Goal: Information Seeking & Learning: Check status

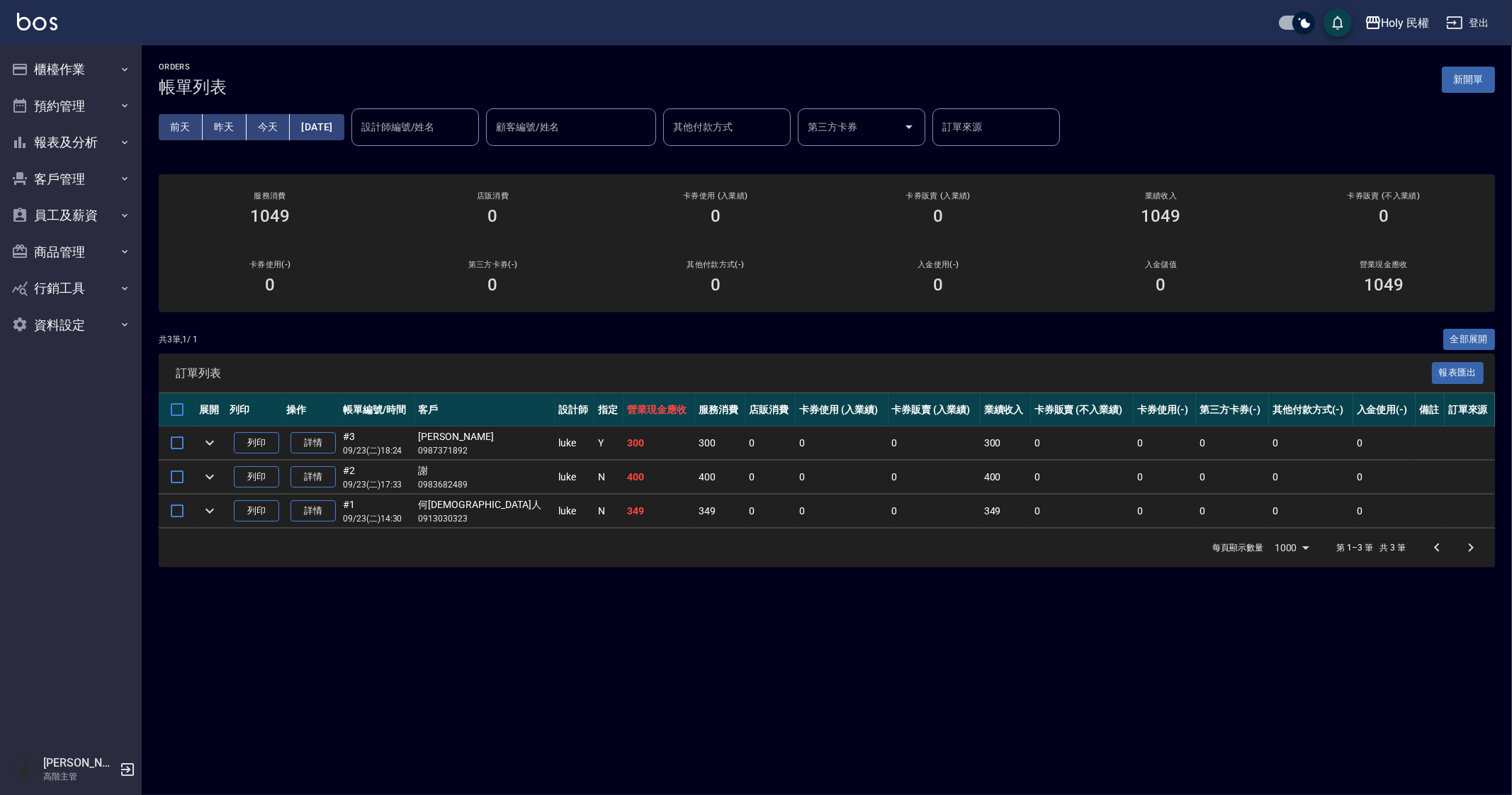
click at [857, 667] on div "ORDERS 帳單列表 新開單 前天 昨天 今天 2025/09/23 設計師編號/姓名 設計師編號/姓名 顧客編號/姓名 顧客編號/姓名 其他付款方式 其他…" at bounding box center [756, 398] width 1512 height 795
click at [842, 649] on div "ORDERS 帳單列表 新開單 前天 昨天 今天 2025/09/23 設計師編號/姓名 設計師編號/姓名 顧客編號/姓名 顧客編號/姓名 其他付款方式 其他…" at bounding box center [756, 398] width 1512 height 795
click at [1403, 21] on div "Holy 民權" at bounding box center [1406, 23] width 48 height 18
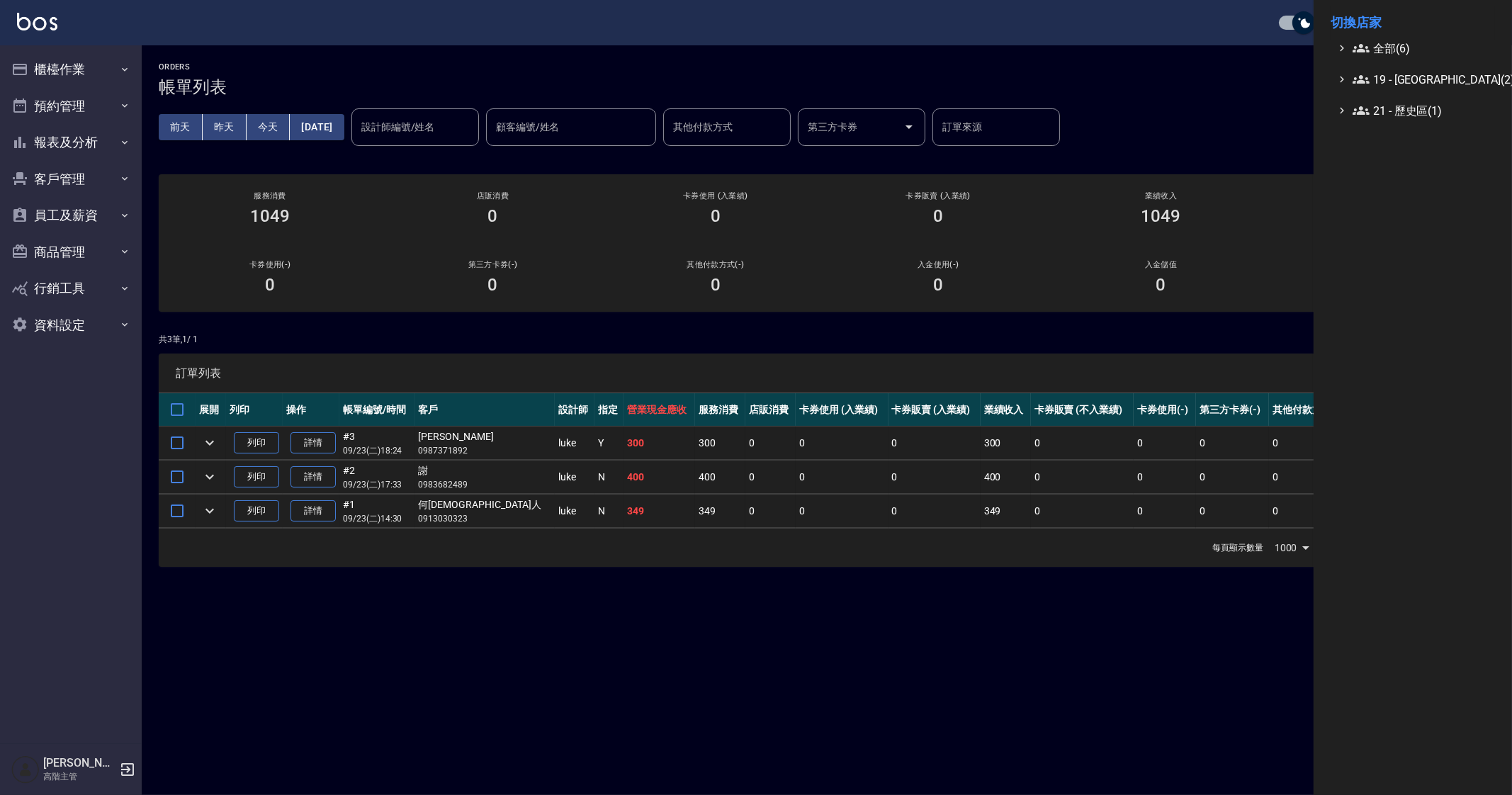
click at [1396, 32] on li "切換店家" at bounding box center [1413, 23] width 164 height 34
click at [1395, 37] on li "切換店家" at bounding box center [1413, 23] width 164 height 34
click at [1395, 41] on span "全部(6)" at bounding box center [1421, 48] width 136 height 17
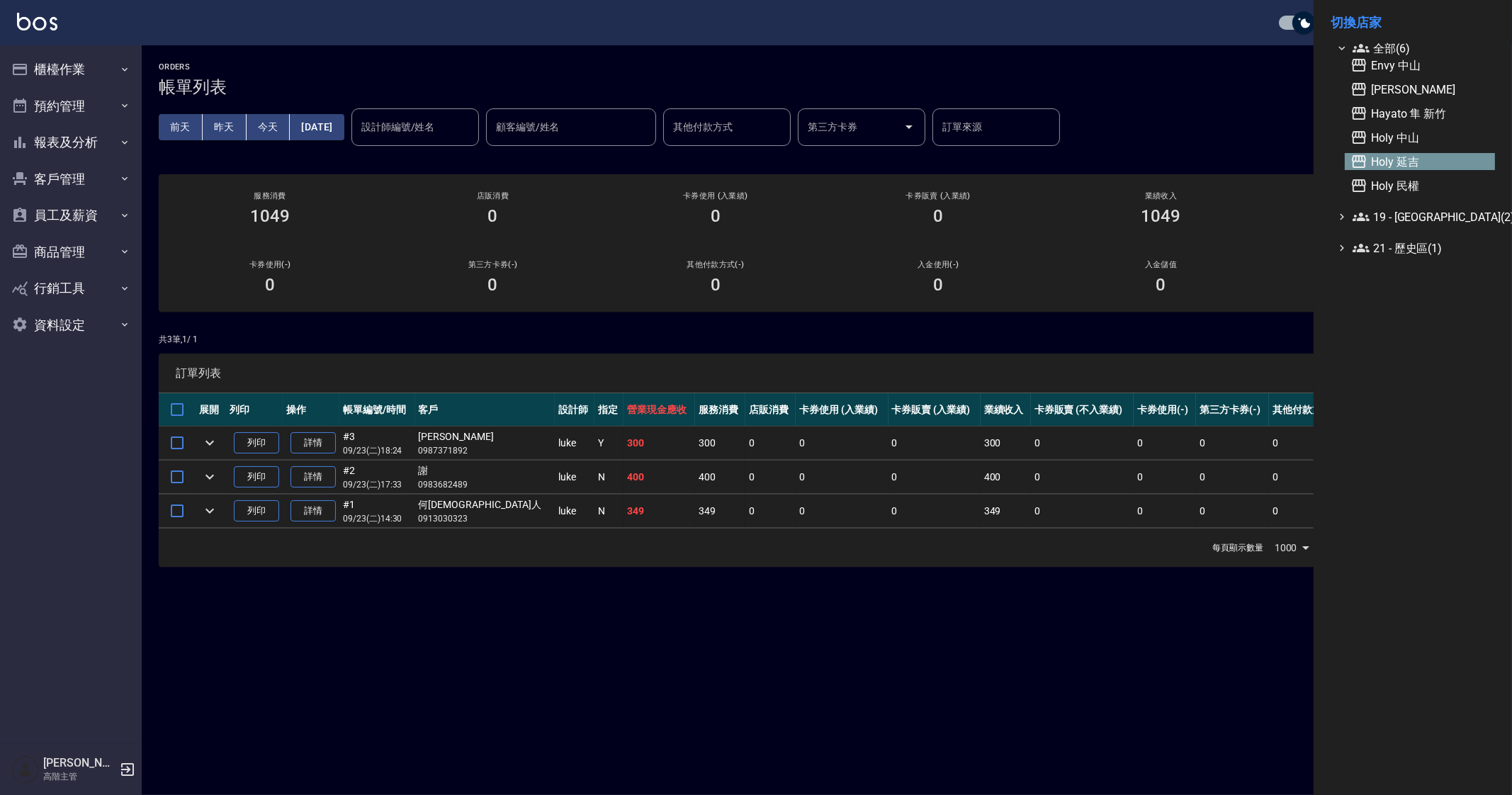
click at [1412, 164] on span "Holy 延吉" at bounding box center [1420, 161] width 139 height 17
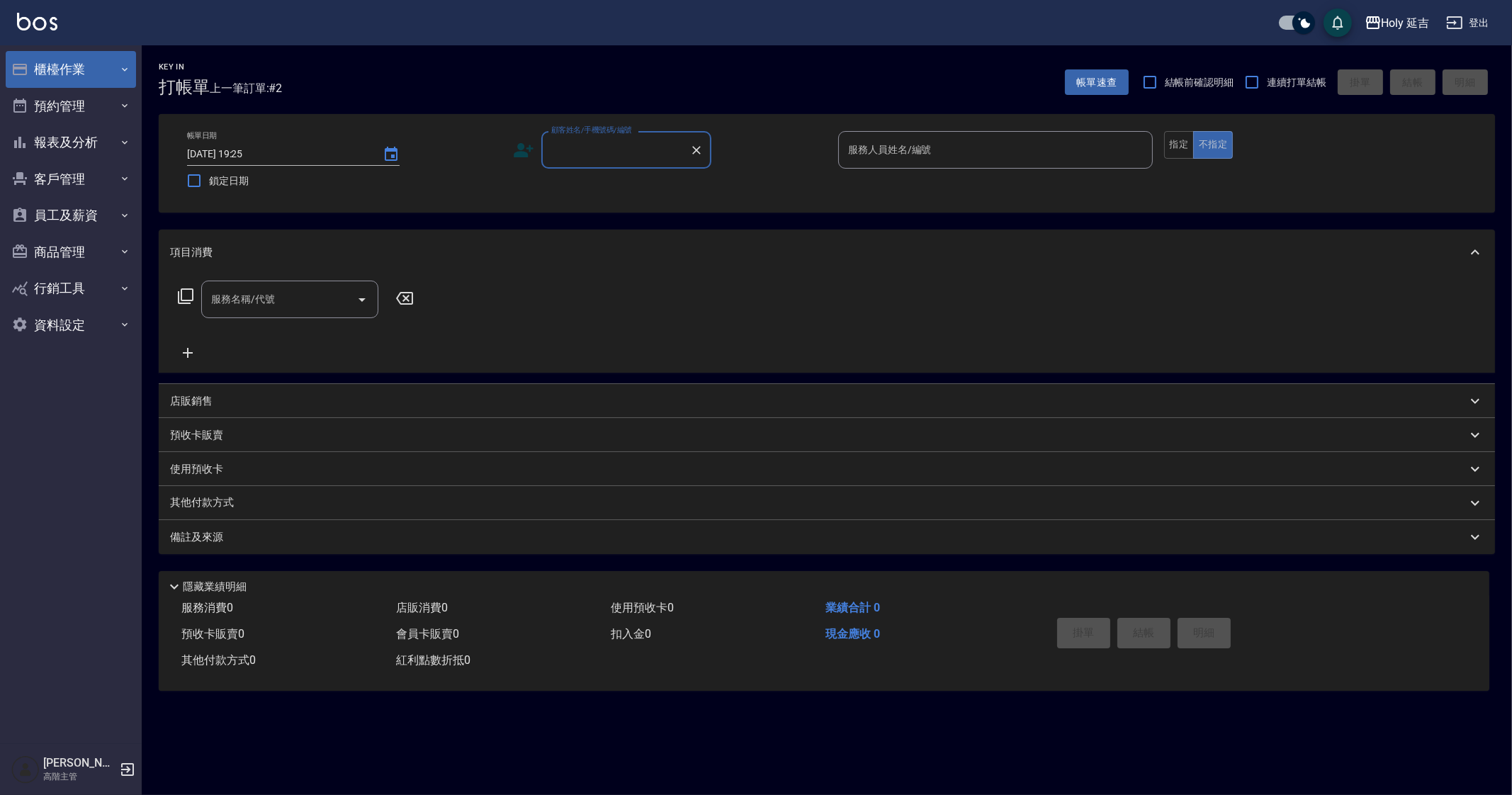
click at [64, 76] on button "櫃檯作業" at bounding box center [71, 70] width 131 height 37
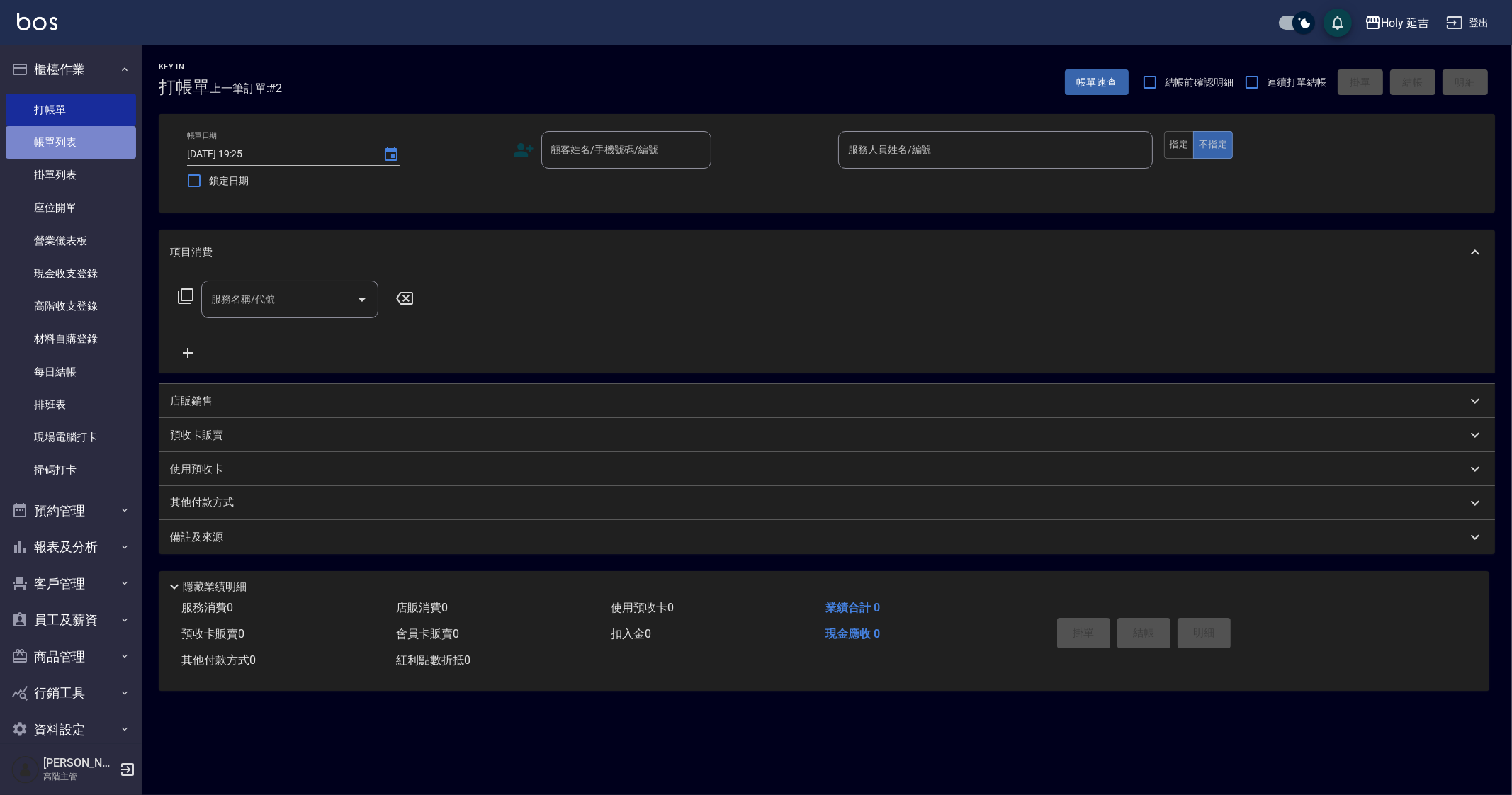
click at [128, 135] on link "帳單列表" at bounding box center [71, 142] width 131 height 32
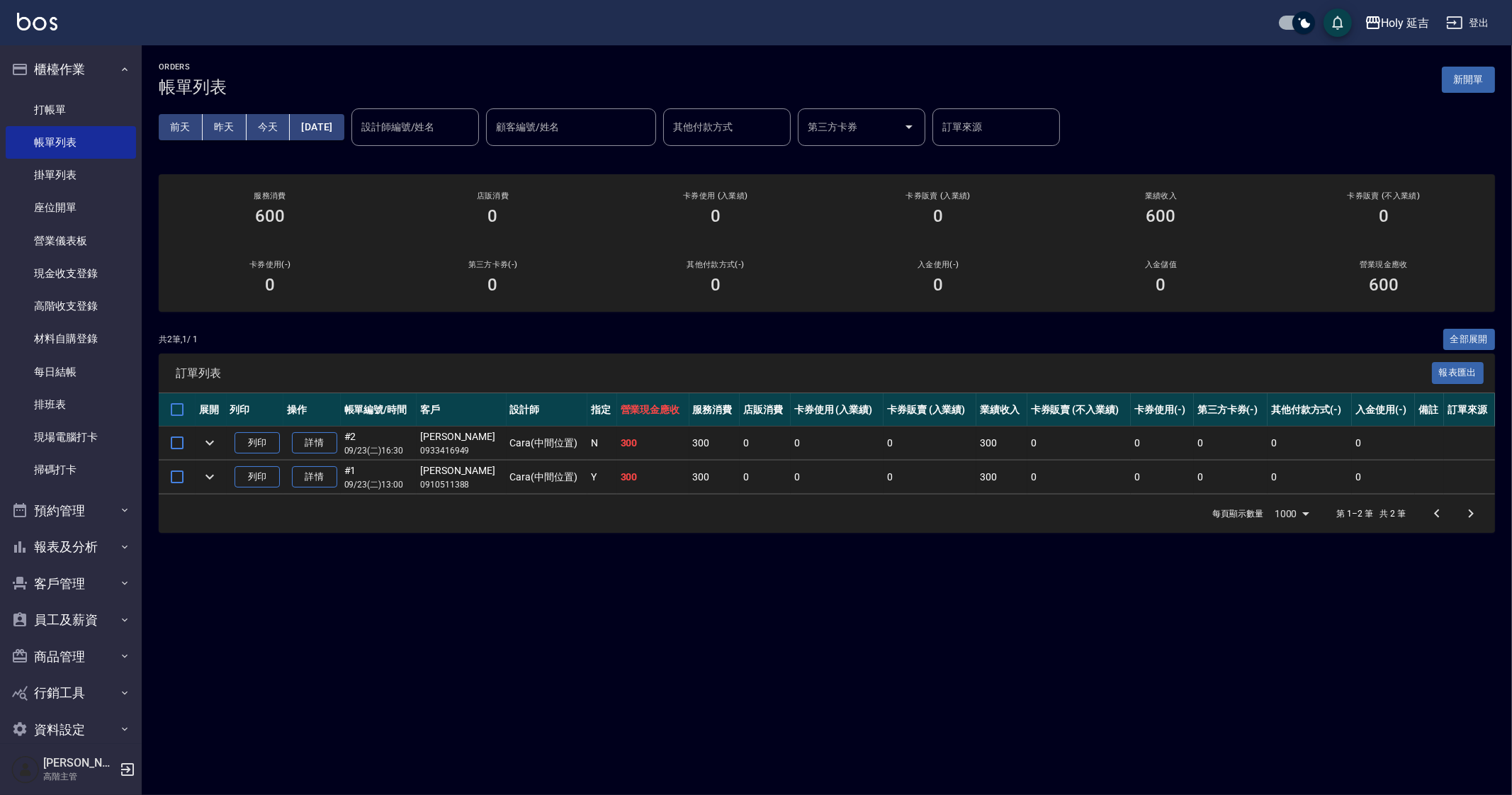
click at [746, 579] on div "ORDERS 帳單列表 新開單 前天 昨天 今天 2025/09/23 設計師編號/姓名 設計師編號/姓名 顧客編號/姓名 顧客編號/姓名 其他付款方式 其他…" at bounding box center [756, 398] width 1512 height 795
drag, startPoint x: 750, startPoint y: 554, endPoint x: 839, endPoint y: 582, distance: 93.3
click at [762, 560] on div "ORDERS 帳單列表 新開單 前天 昨天 今天 2025/09/23 設計師編號/姓名 設計師編號/姓名 顧客編號/姓名 顧客編號/姓名 其他付款方式 其他…" at bounding box center [756, 398] width 1512 height 795
drag, startPoint x: 839, startPoint y: 582, endPoint x: 1073, endPoint y: 481, distance: 254.9
click at [913, 608] on div "ORDERS 帳單列表 新開單 前天 昨天 今天 2025/09/23 設計師編號/姓名 設計師編號/姓名 顧客編號/姓名 顧客編號/姓名 其他付款方式 其他…" at bounding box center [756, 398] width 1512 height 795
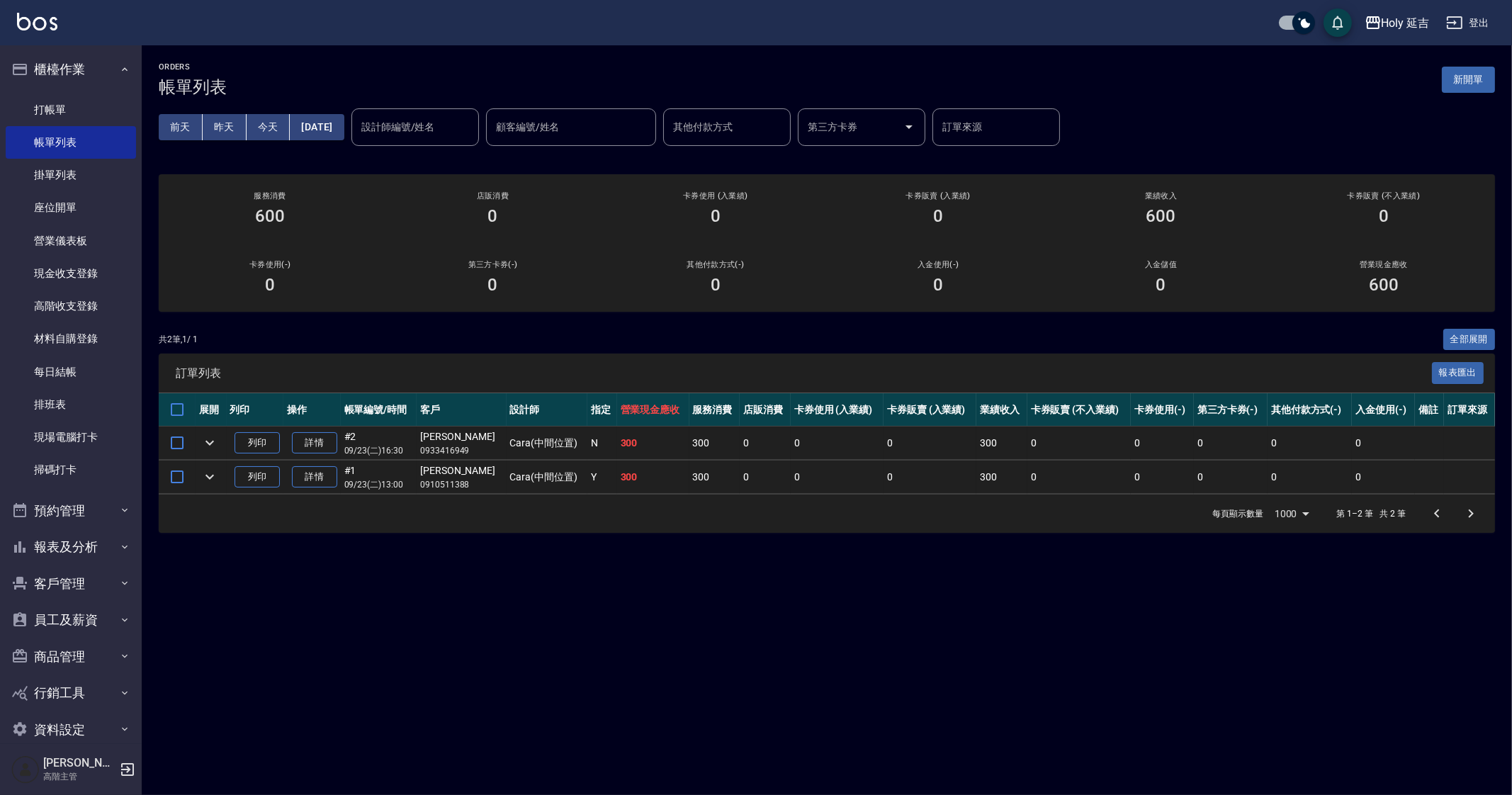
click at [1365, 34] on div "Holy 延吉 登出" at bounding box center [756, 23] width 1512 height 45
click at [1382, 30] on div "Holy 延吉" at bounding box center [1406, 23] width 48 height 18
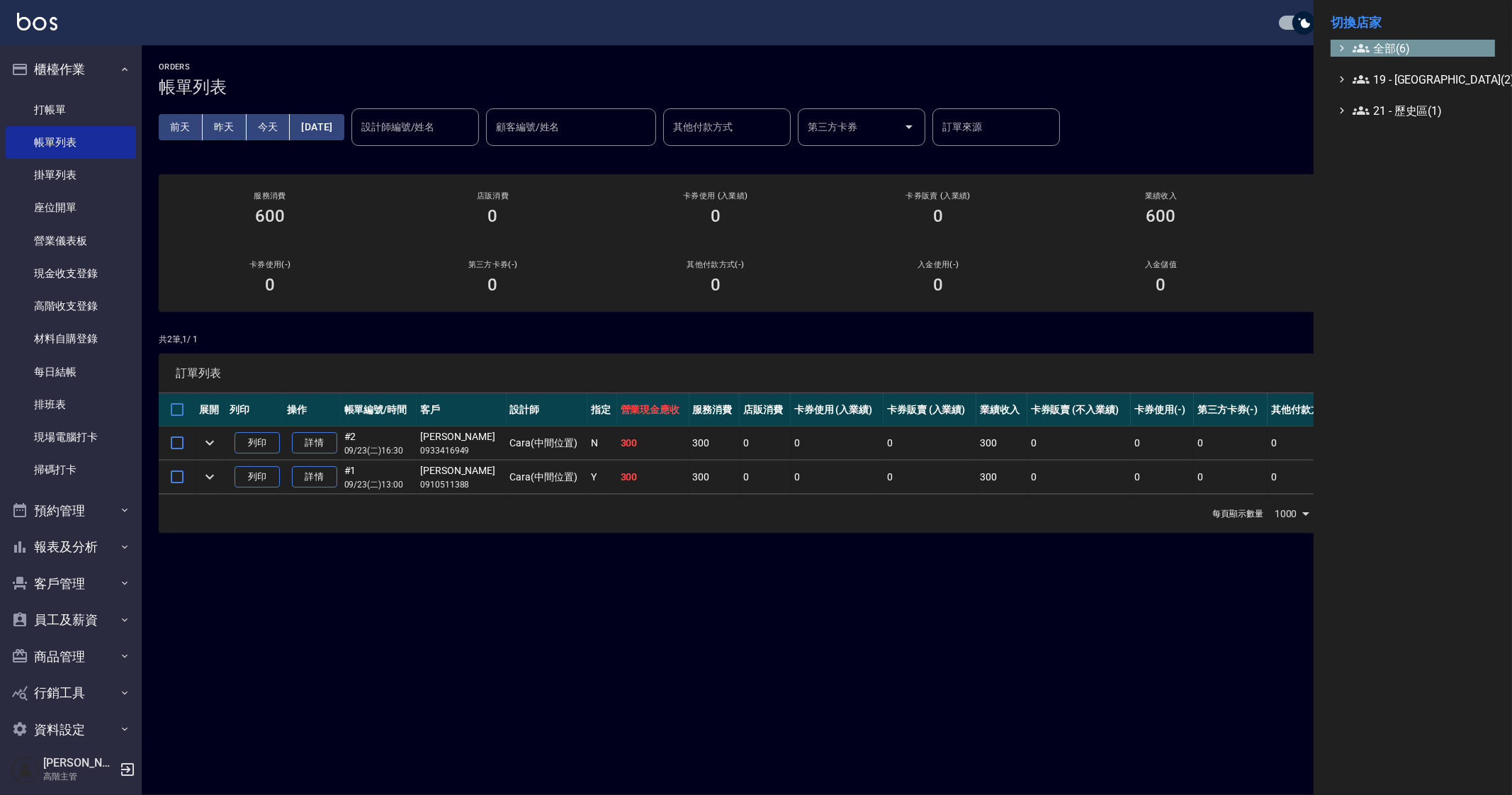
click at [1392, 48] on span "全部(6)" at bounding box center [1421, 48] width 136 height 17
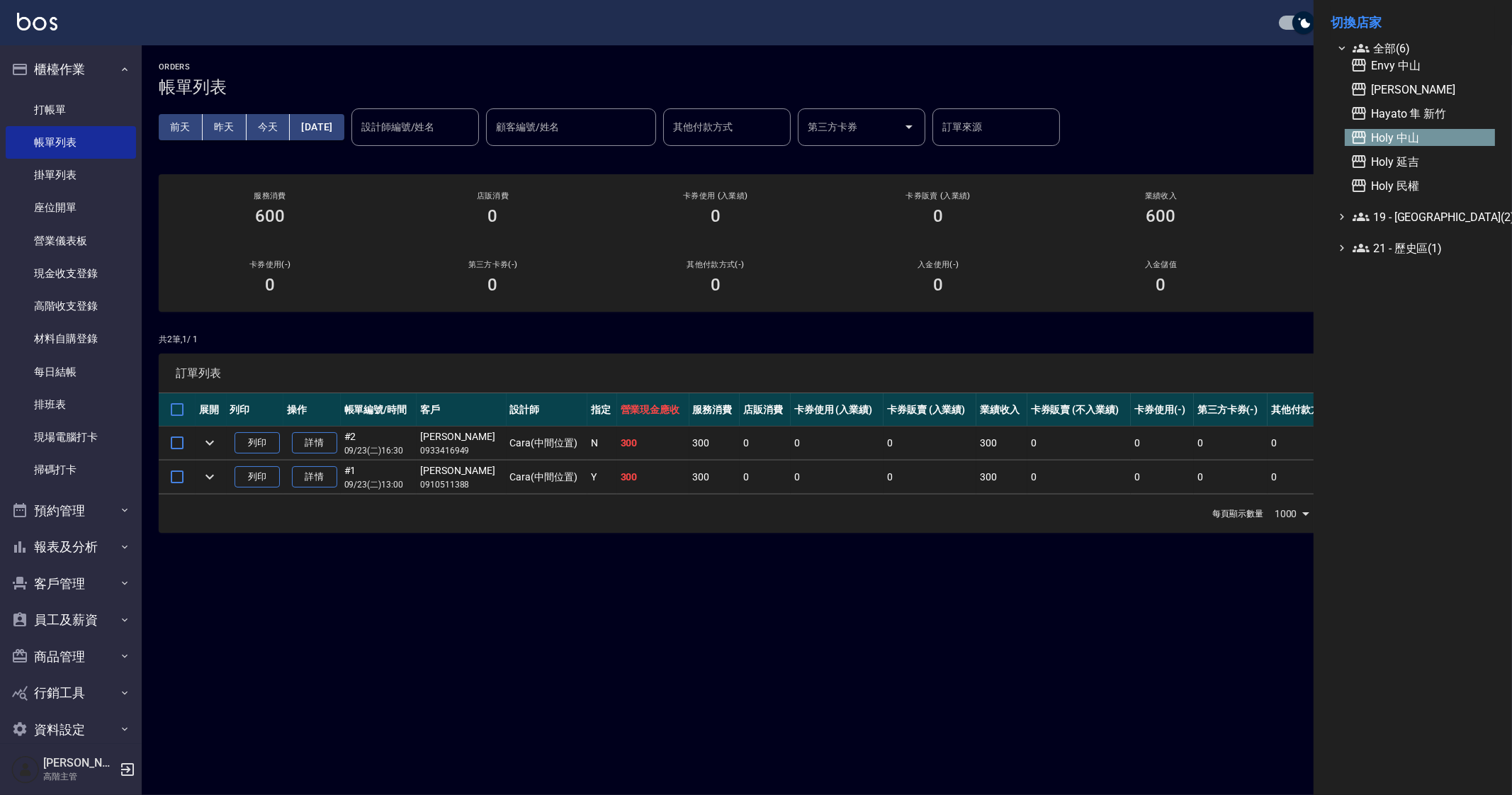
click at [1435, 142] on span "Holy 中山" at bounding box center [1420, 137] width 139 height 17
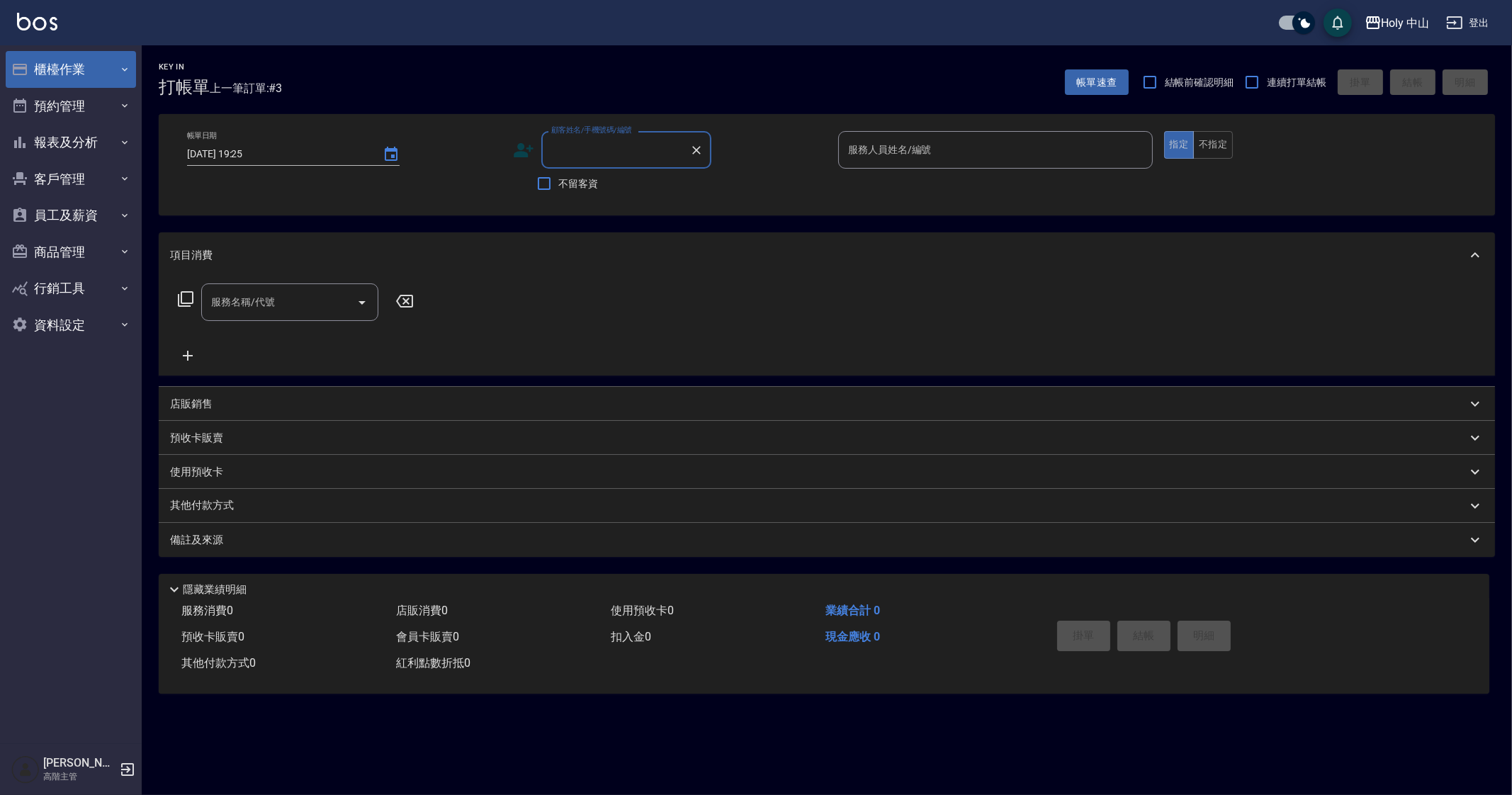
click at [89, 70] on button "櫃檯作業" at bounding box center [71, 70] width 131 height 37
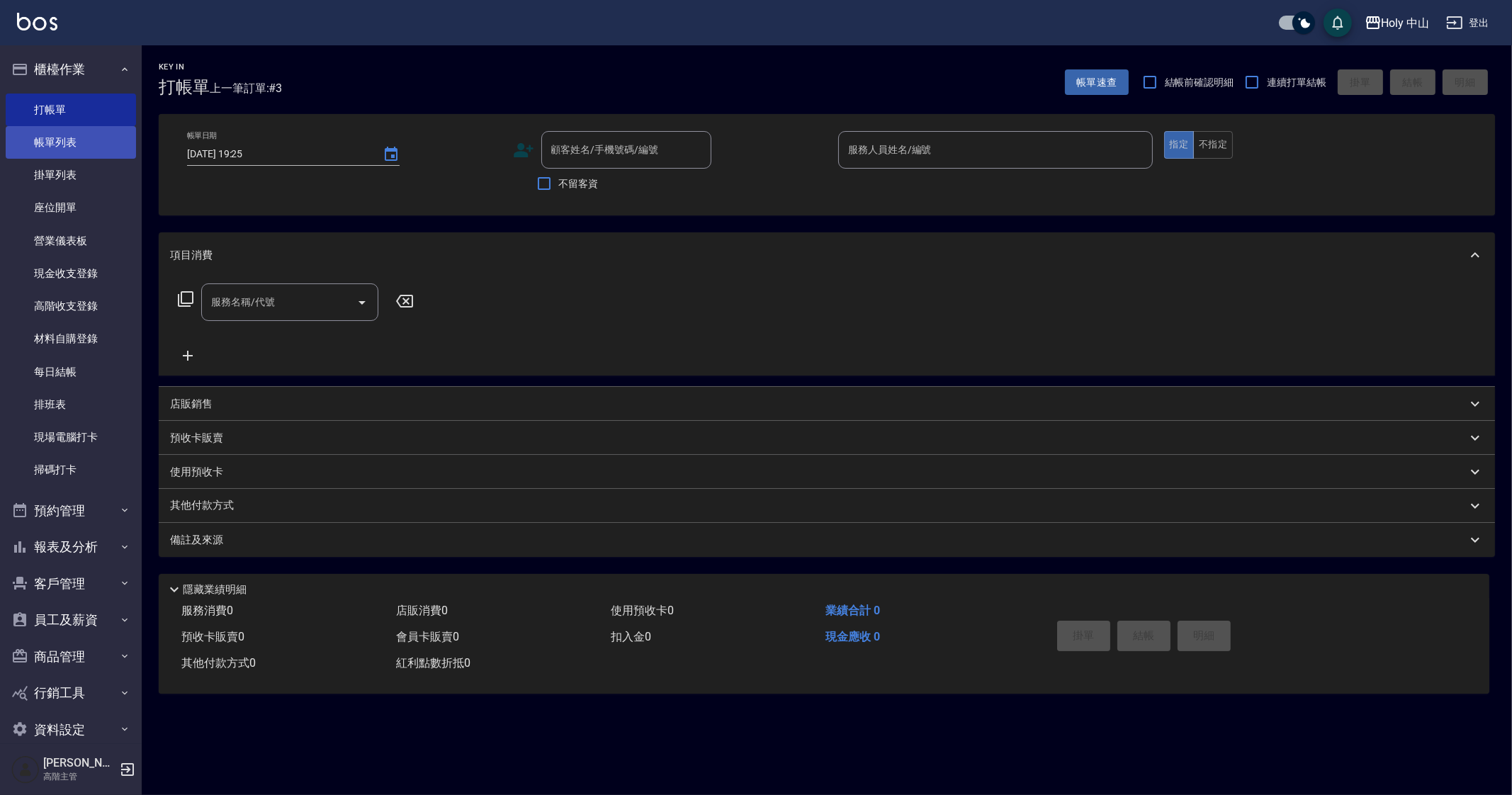
click at [106, 131] on link "帳單列表" at bounding box center [71, 142] width 131 height 32
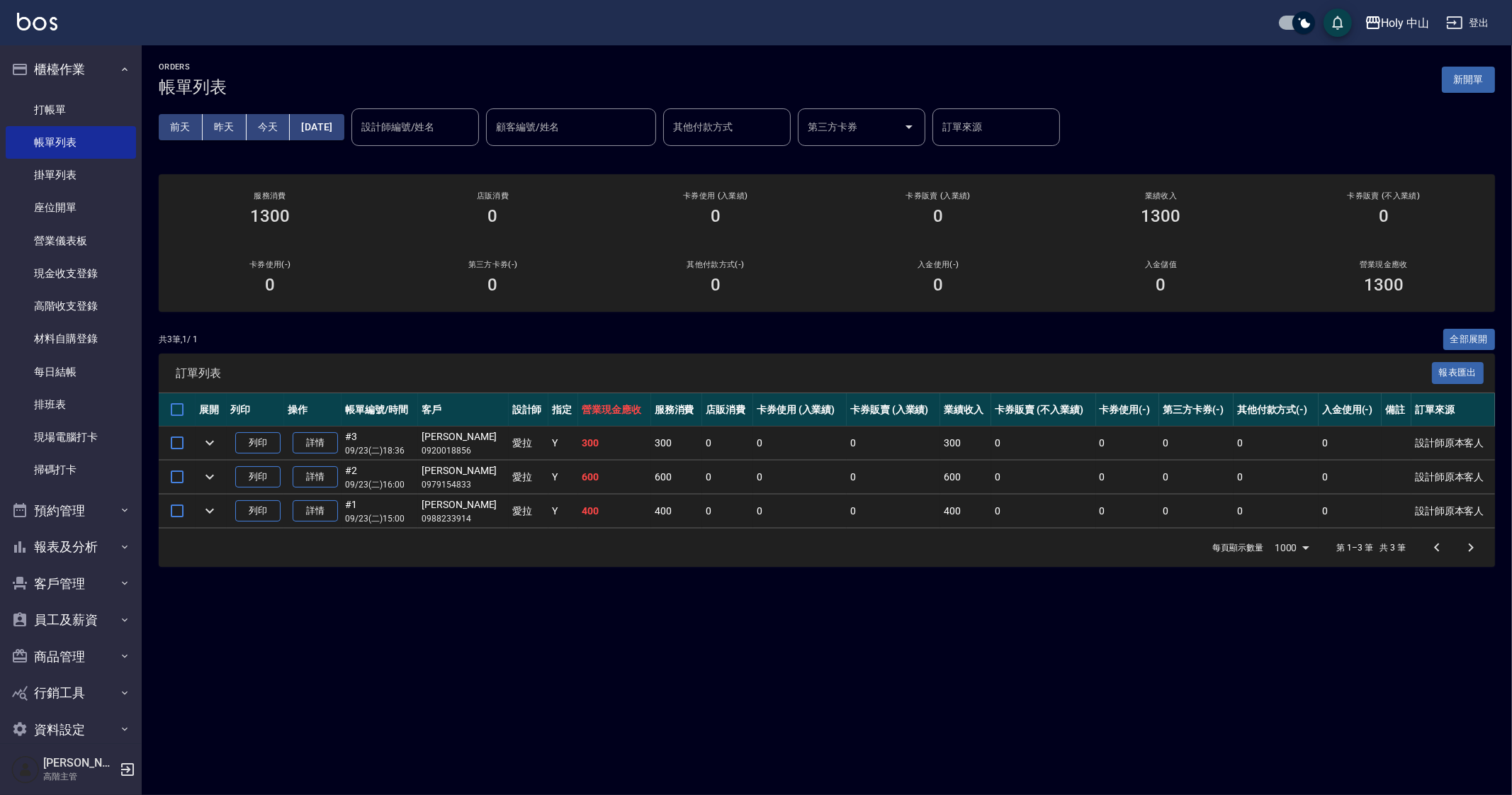
click at [913, 642] on div "ORDERS 帳單列表 新開單 前天 昨天 今天 2025/09/23 設計師編號/姓名 設計師編號/姓名 顧客編號/姓名 顧客編號/姓名 其他付款方式 其他…" at bounding box center [756, 398] width 1512 height 795
click at [1403, 26] on div "Holy 中山" at bounding box center [1406, 23] width 48 height 18
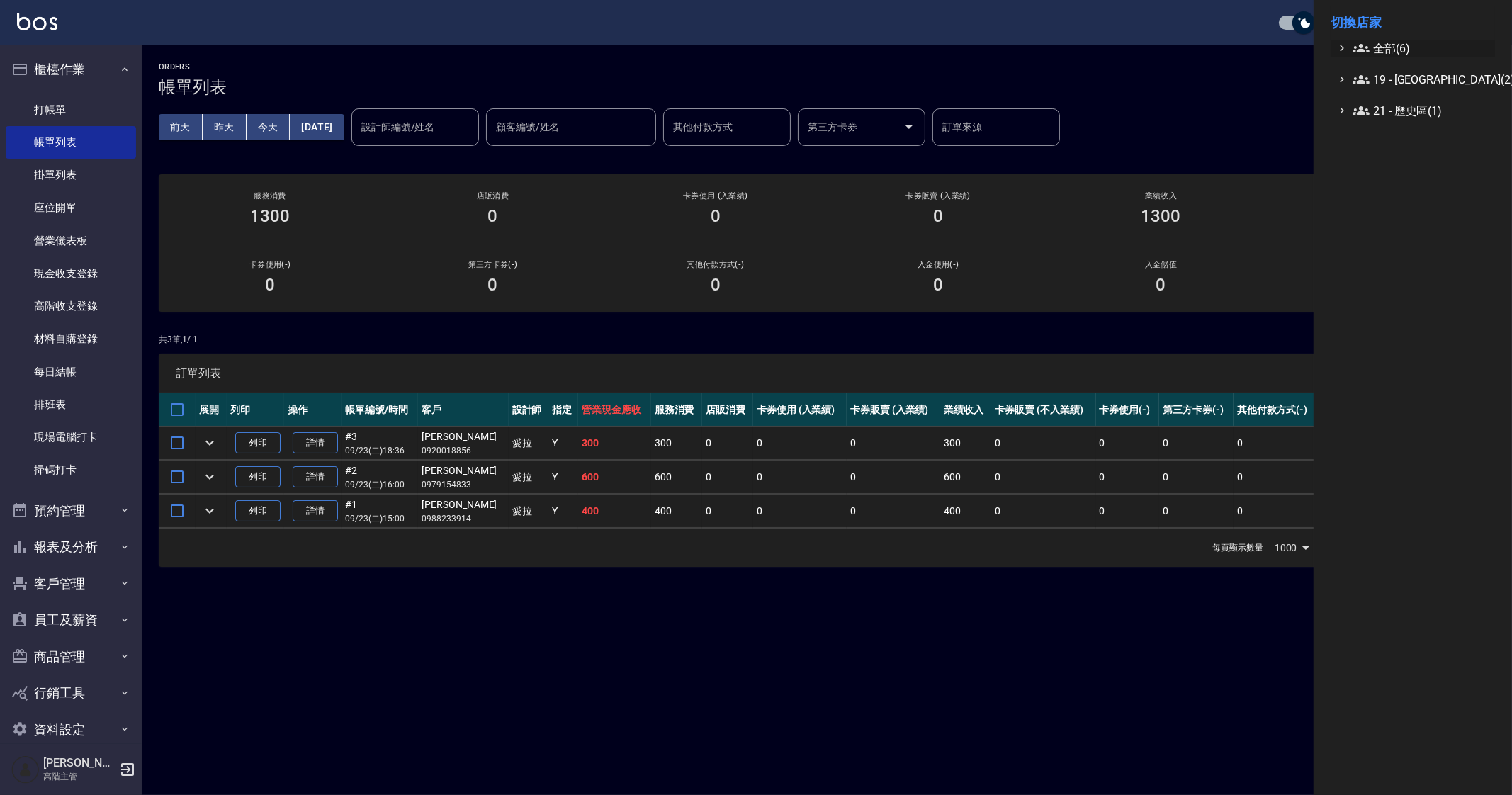
click at [1399, 41] on span "全部(6)" at bounding box center [1421, 48] width 136 height 17
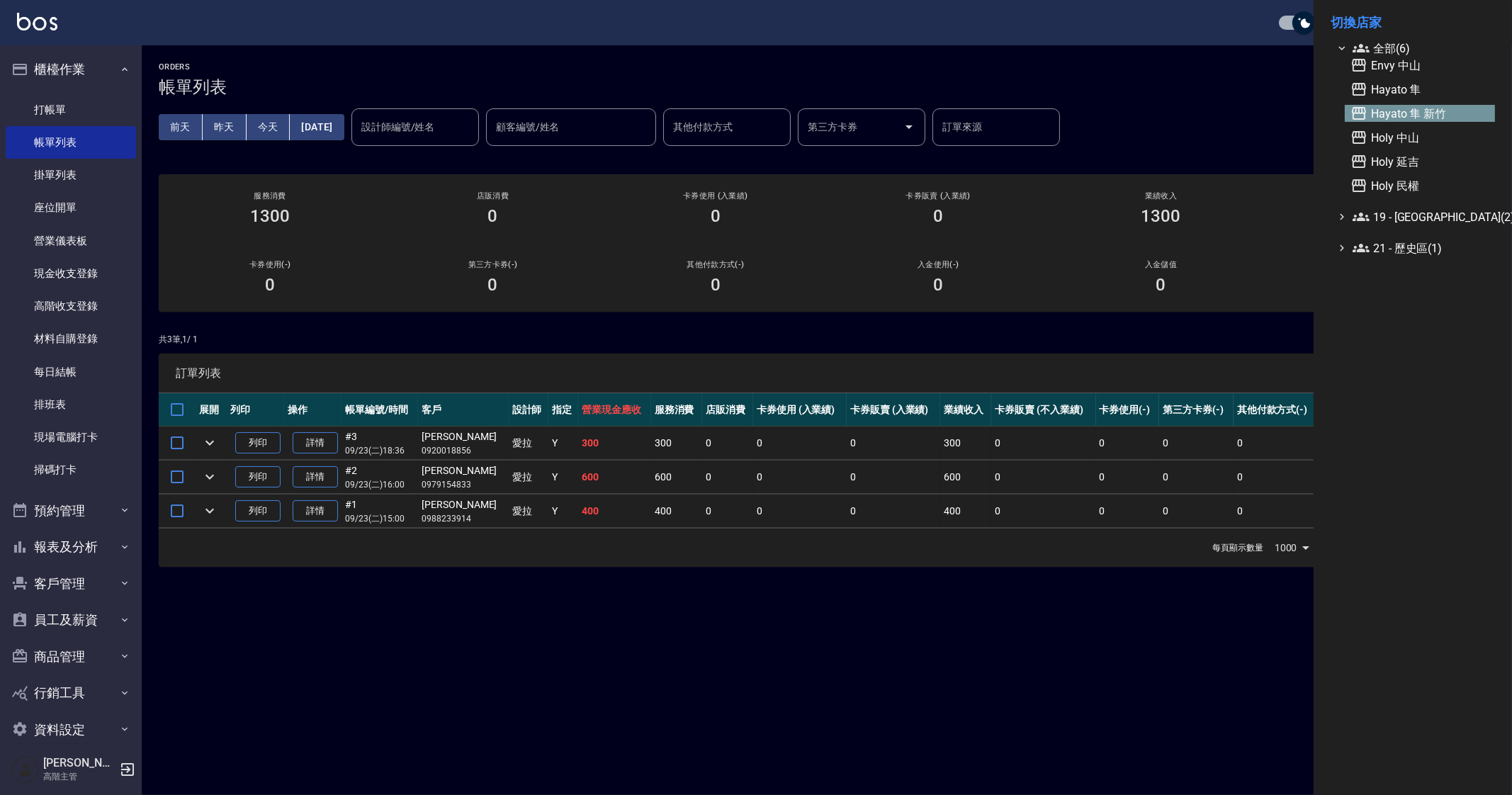
click at [1434, 110] on span "Hayato 隼 新竹" at bounding box center [1420, 113] width 139 height 17
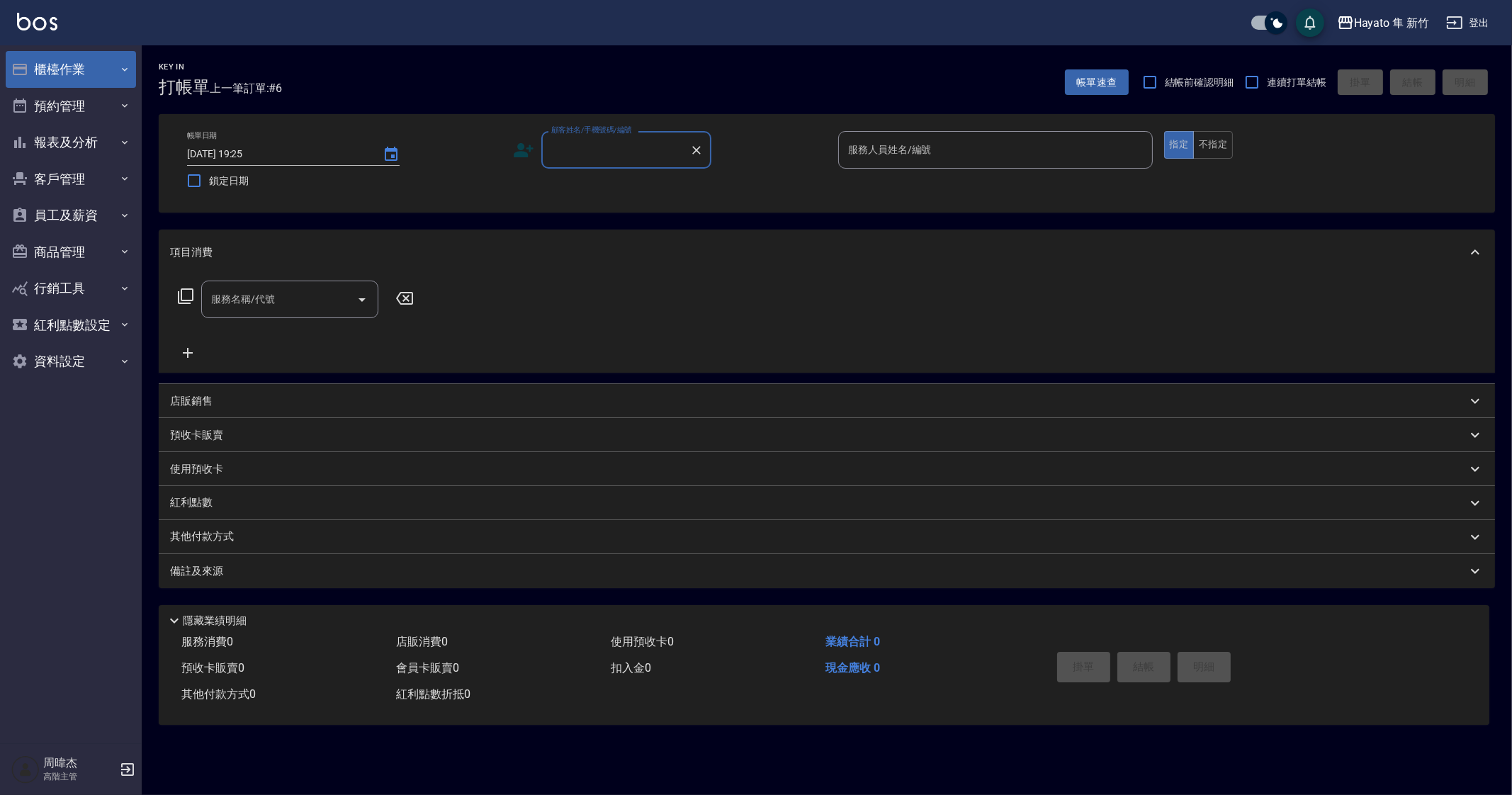
click at [52, 76] on button "櫃檯作業" at bounding box center [71, 70] width 131 height 37
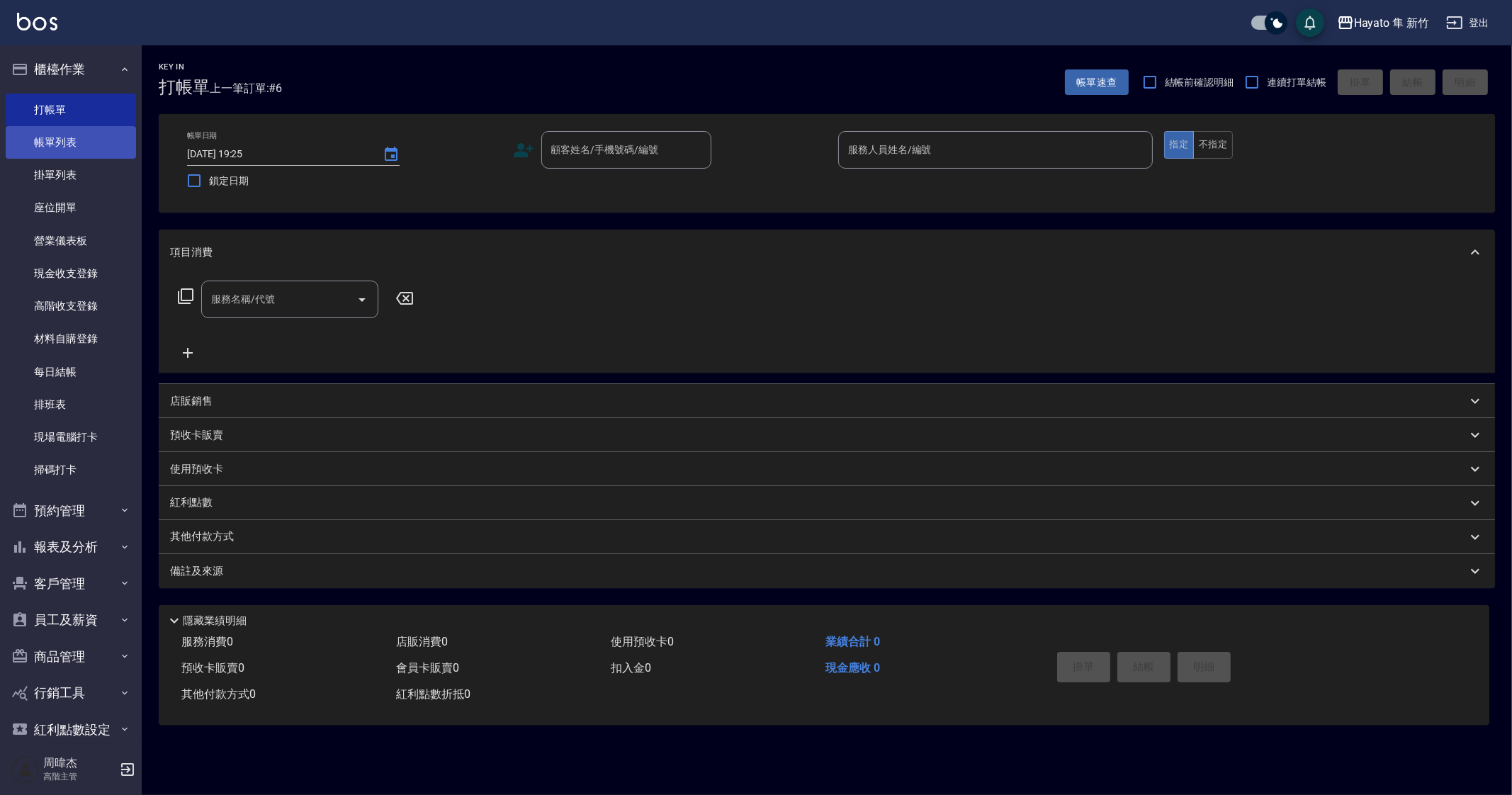
click at [95, 129] on link "帳單列表" at bounding box center [71, 142] width 131 height 32
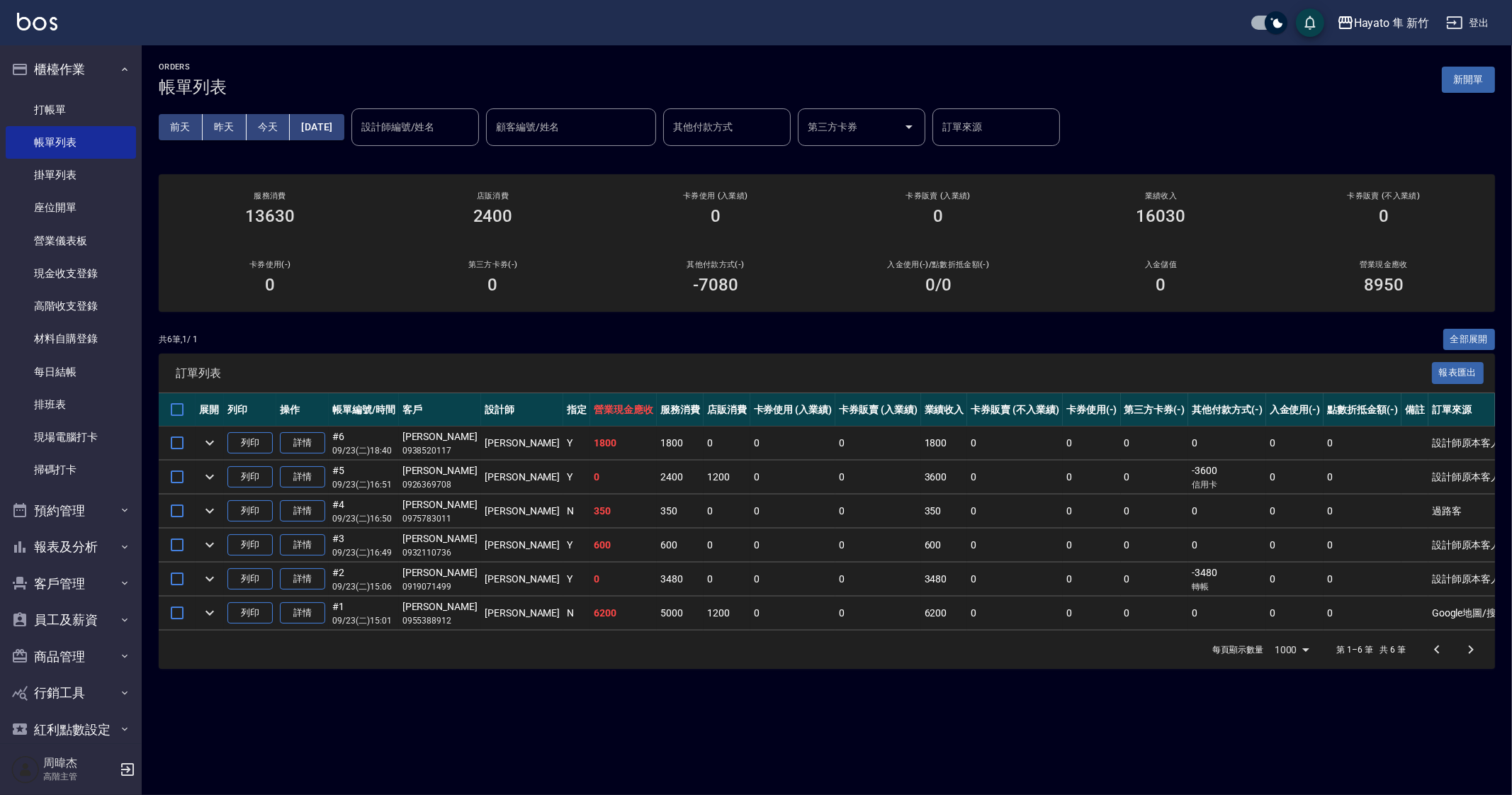
click at [807, 698] on div "ORDERS 帳單列表 新開單 [DATE] [DATE] [DATE] [DATE] 設計師編號/姓名 設計師編號/姓名 顧客編號/姓名 顧客編號/姓名 其…" at bounding box center [756, 398] width 1512 height 795
click at [870, 736] on div "ORDERS 帳單列表 新開單 [DATE] [DATE] [DATE] [DATE] 設計師編號/姓名 設計師編號/姓名 顧客編號/姓名 顧客編號/姓名 其…" at bounding box center [756, 398] width 1512 height 795
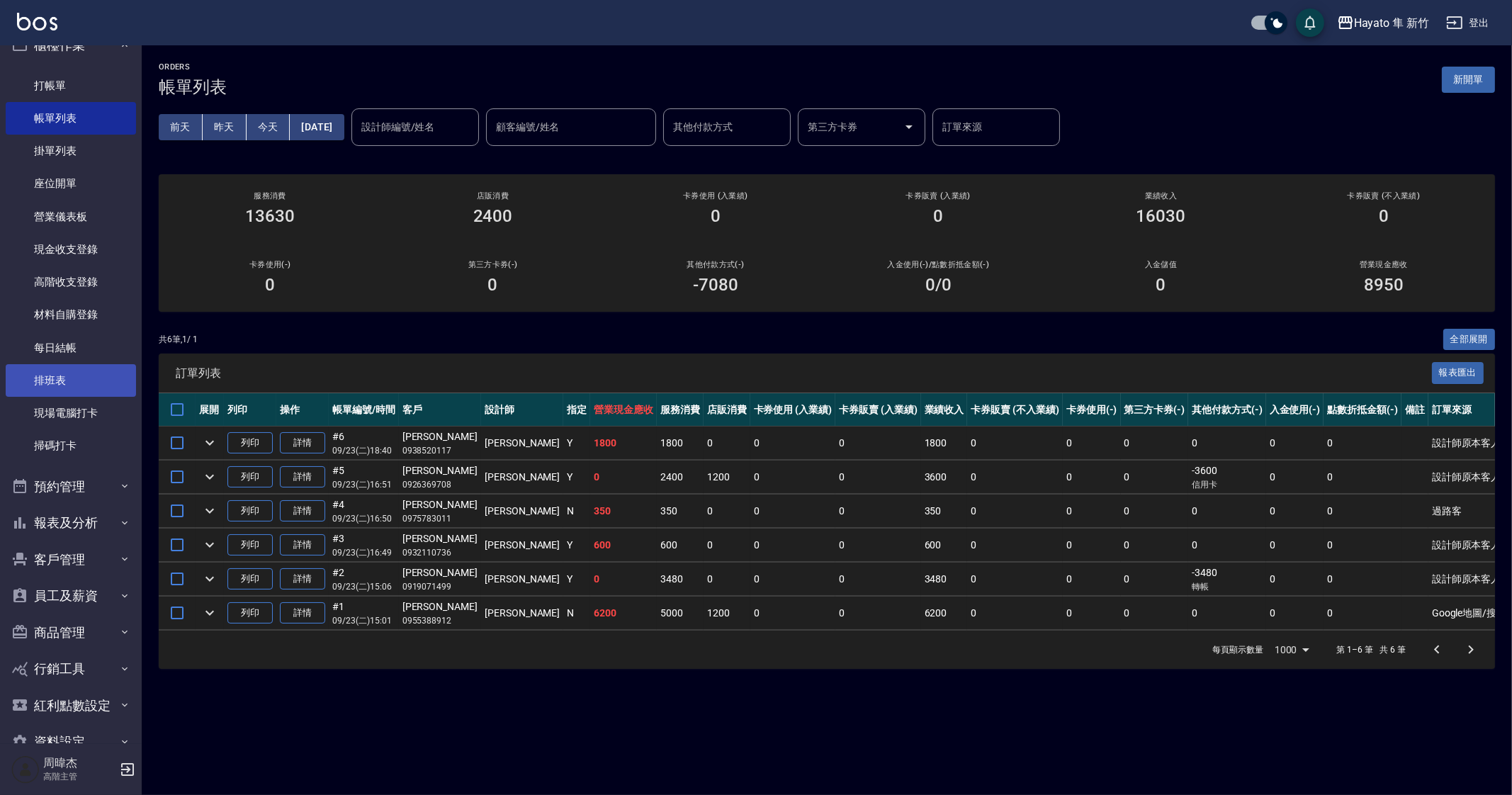
scroll to position [56, 0]
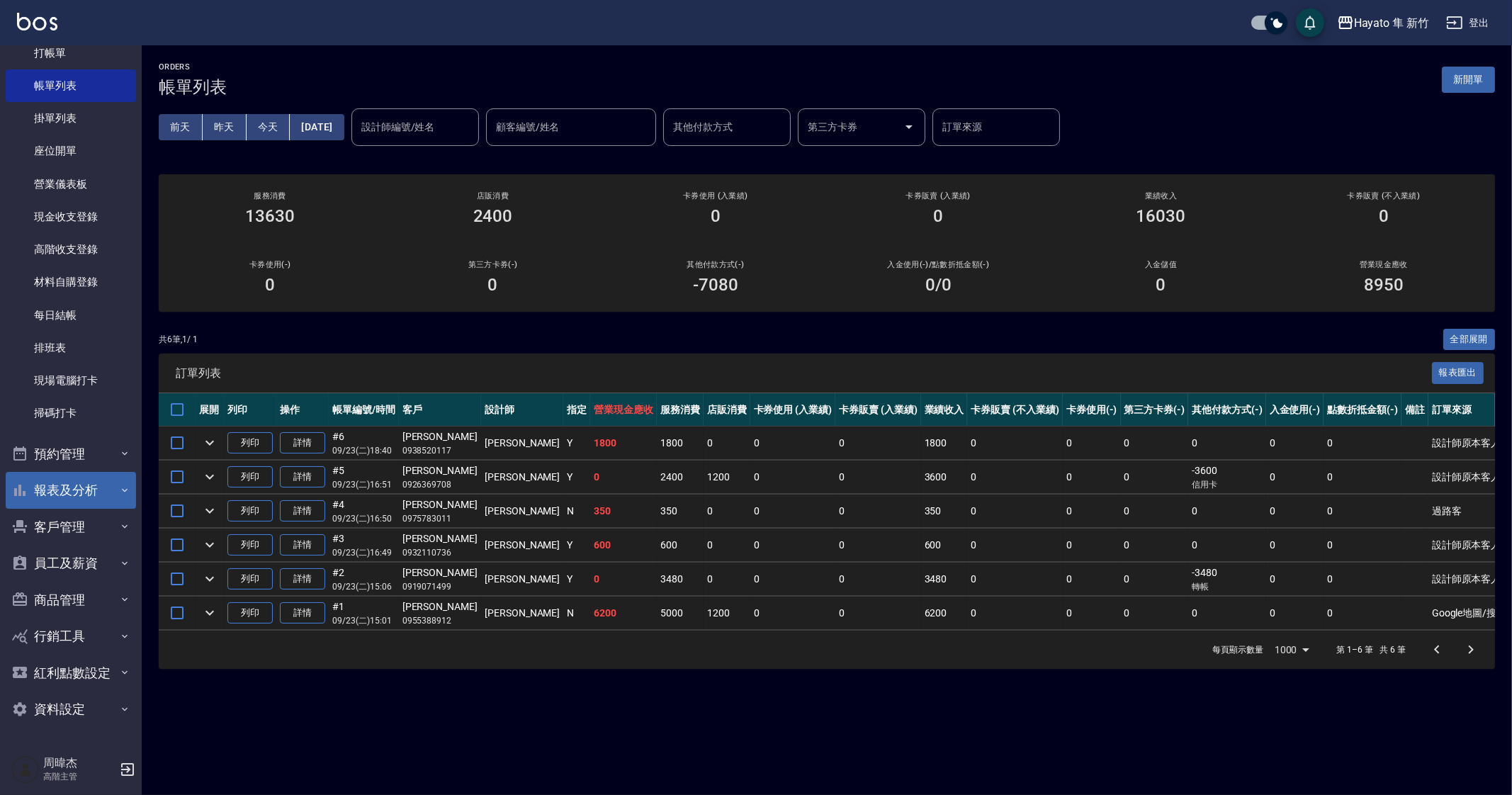
click at [103, 480] on button "報表及分析" at bounding box center [71, 490] width 131 height 37
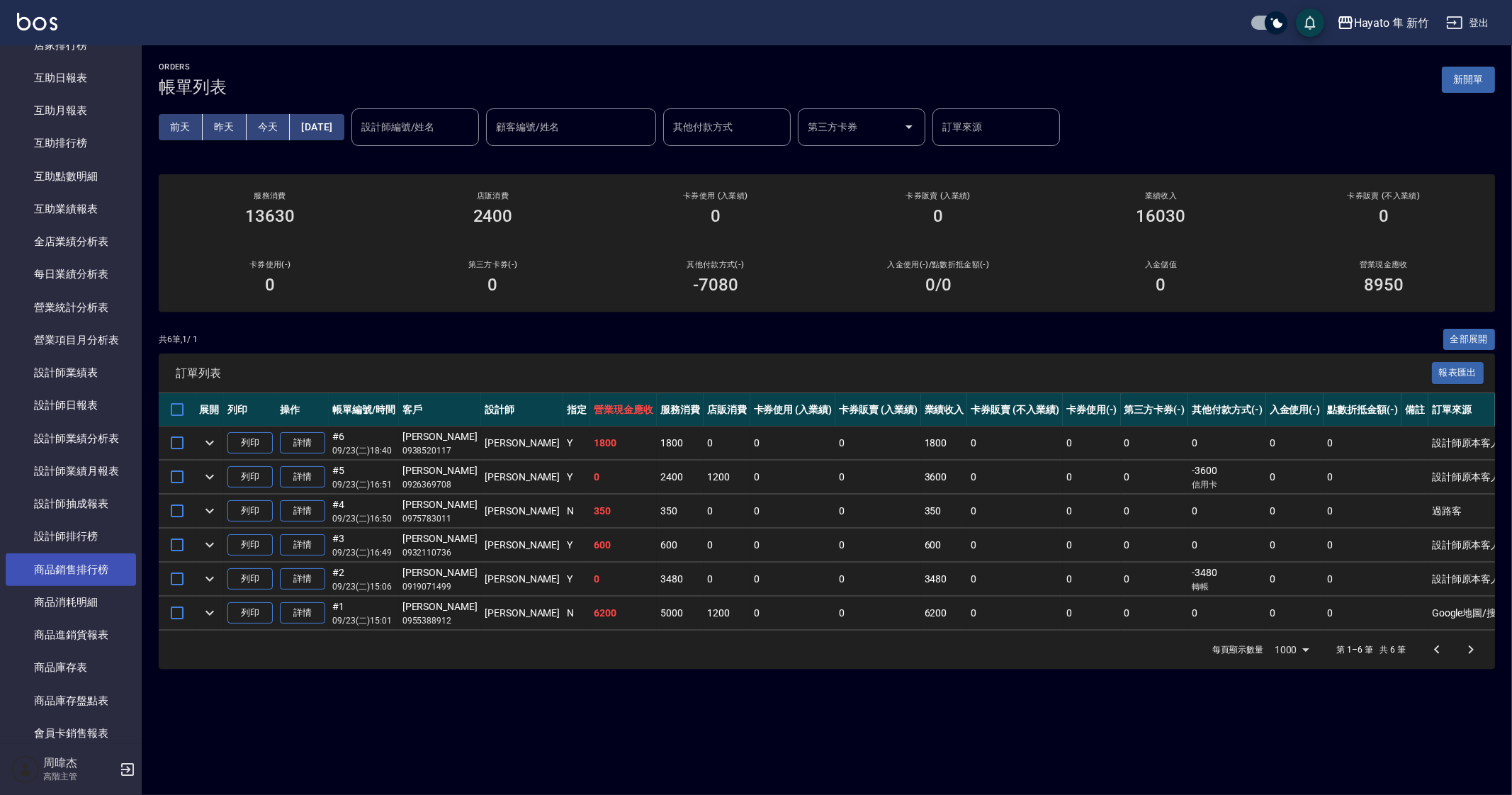
scroll to position [677, 0]
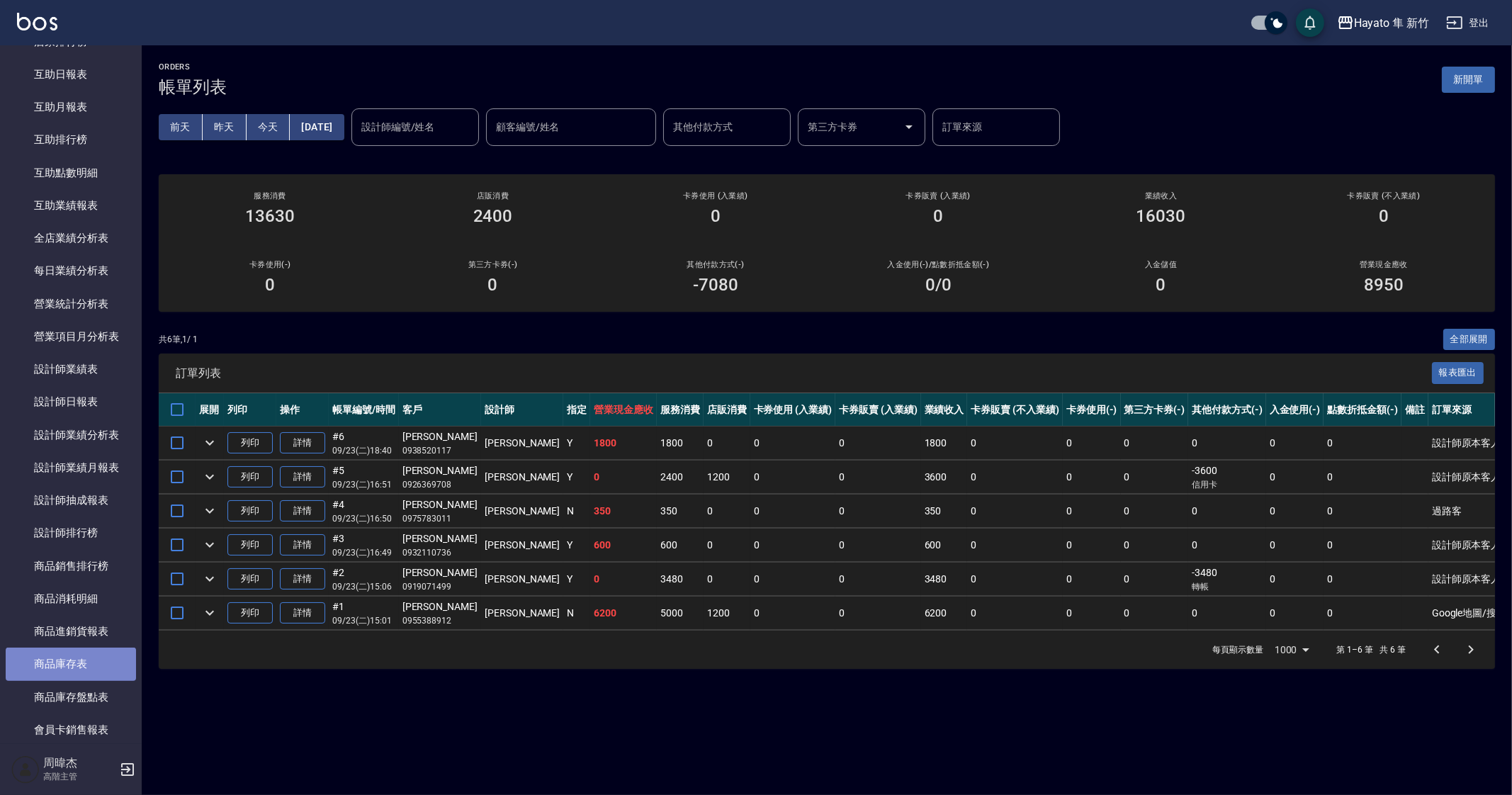
click at [112, 668] on link "商品庫存表" at bounding box center [71, 664] width 131 height 32
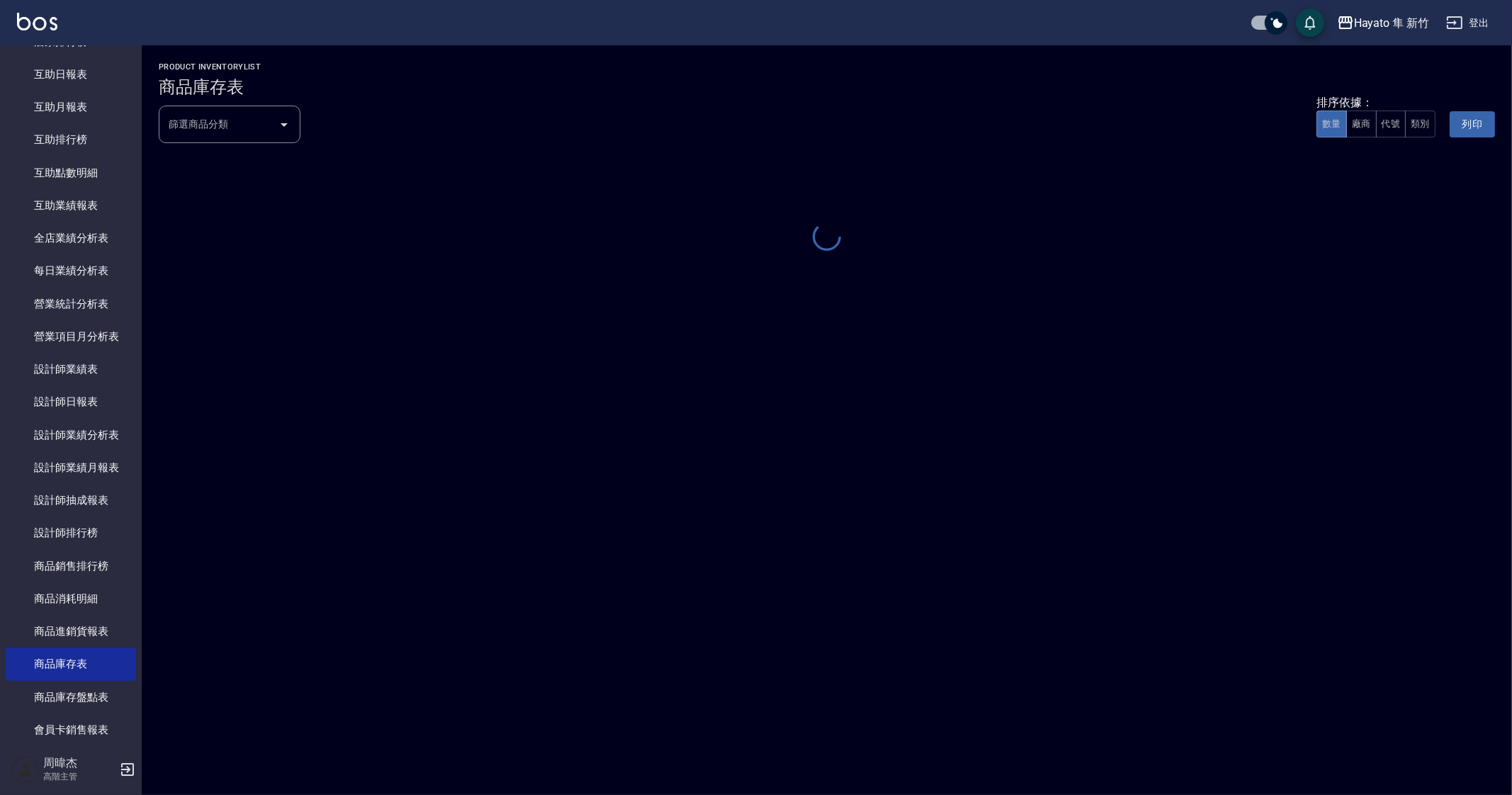
click at [228, 139] on div "篩選商品分類" at bounding box center [229, 124] width 142 height 37
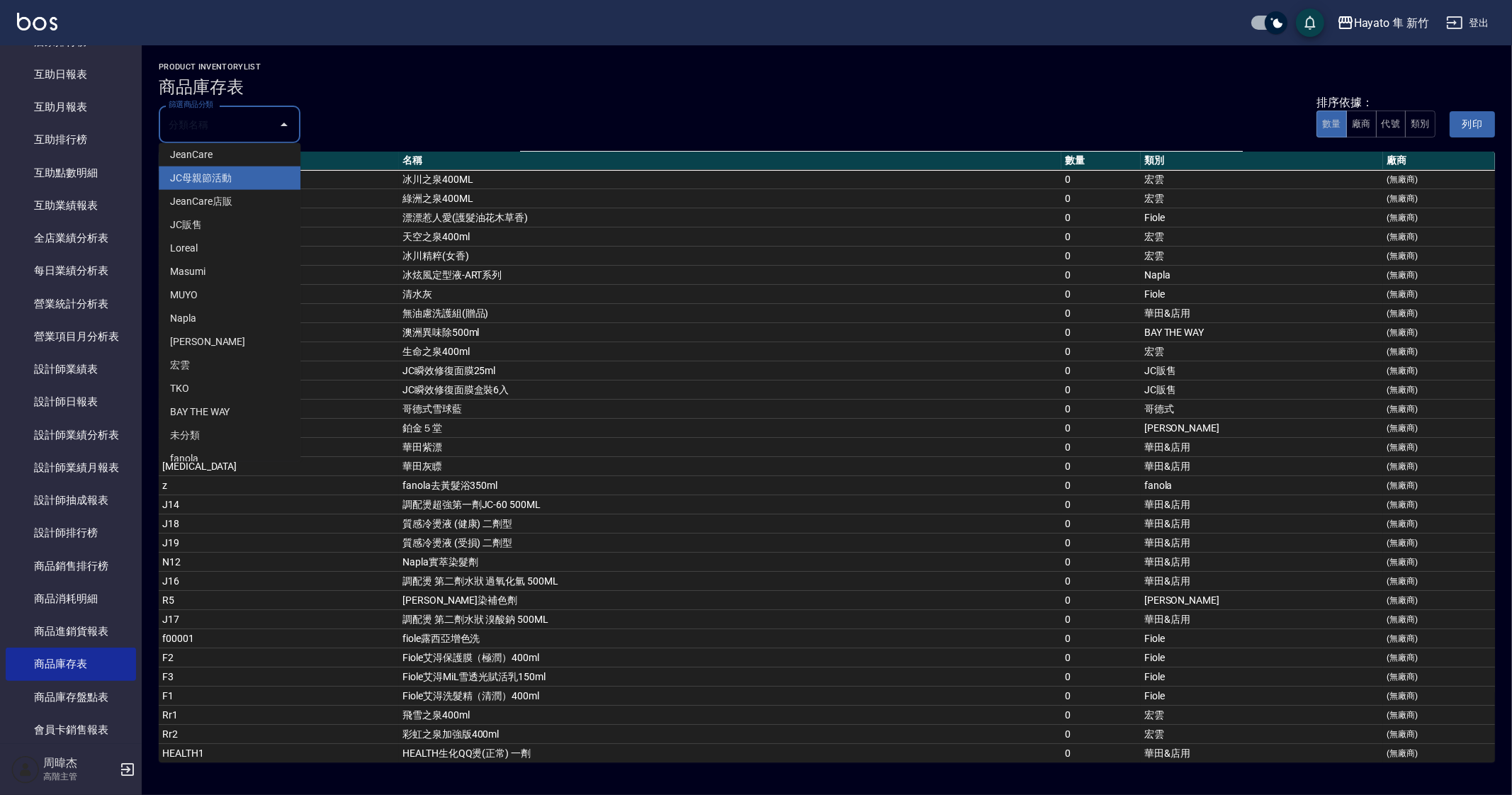
scroll to position [136, 0]
click at [235, 334] on li "[PERSON_NAME]" at bounding box center [229, 328] width 142 height 23
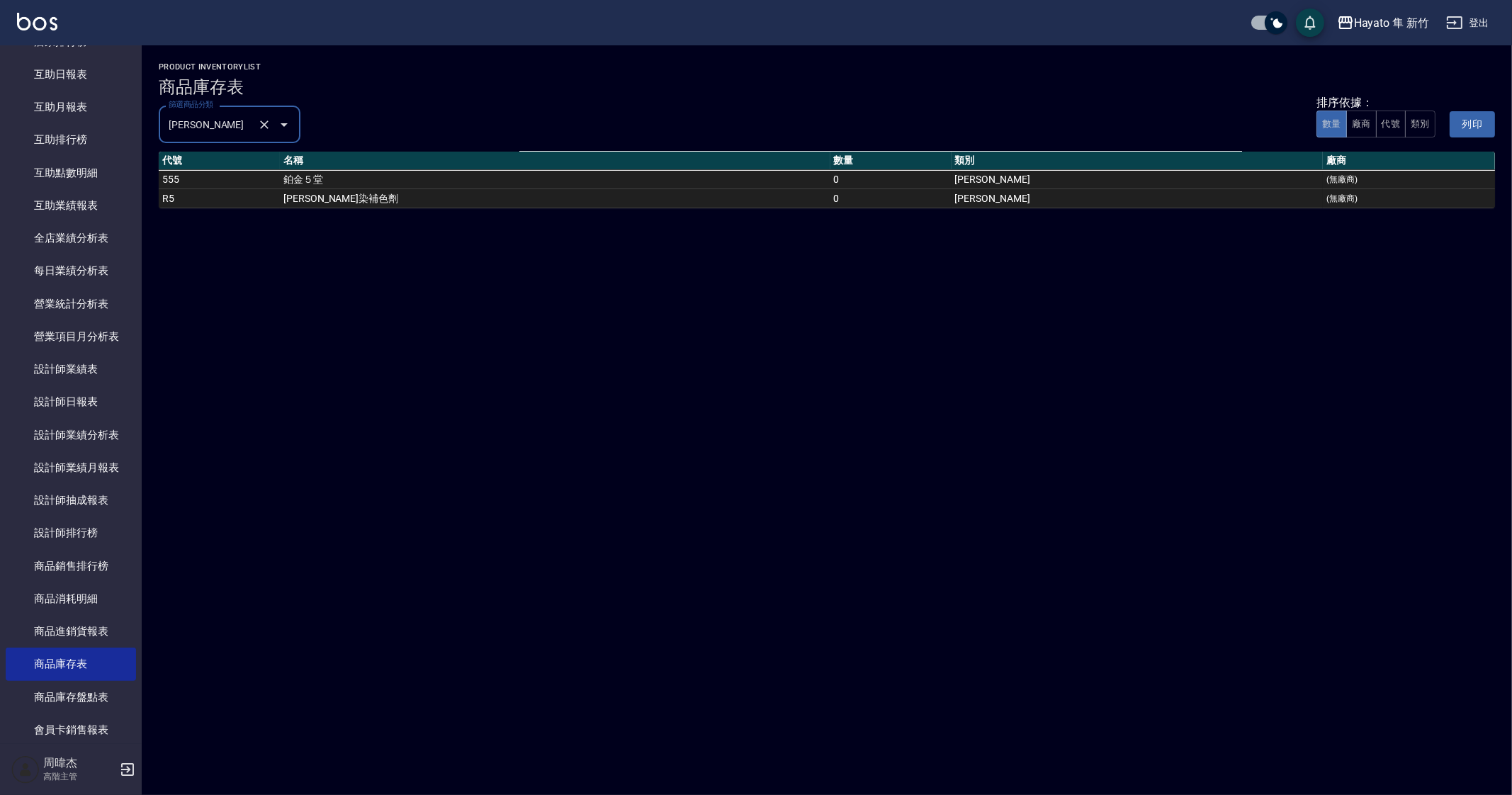
click at [244, 136] on input "[PERSON_NAME]" at bounding box center [210, 125] width 90 height 25
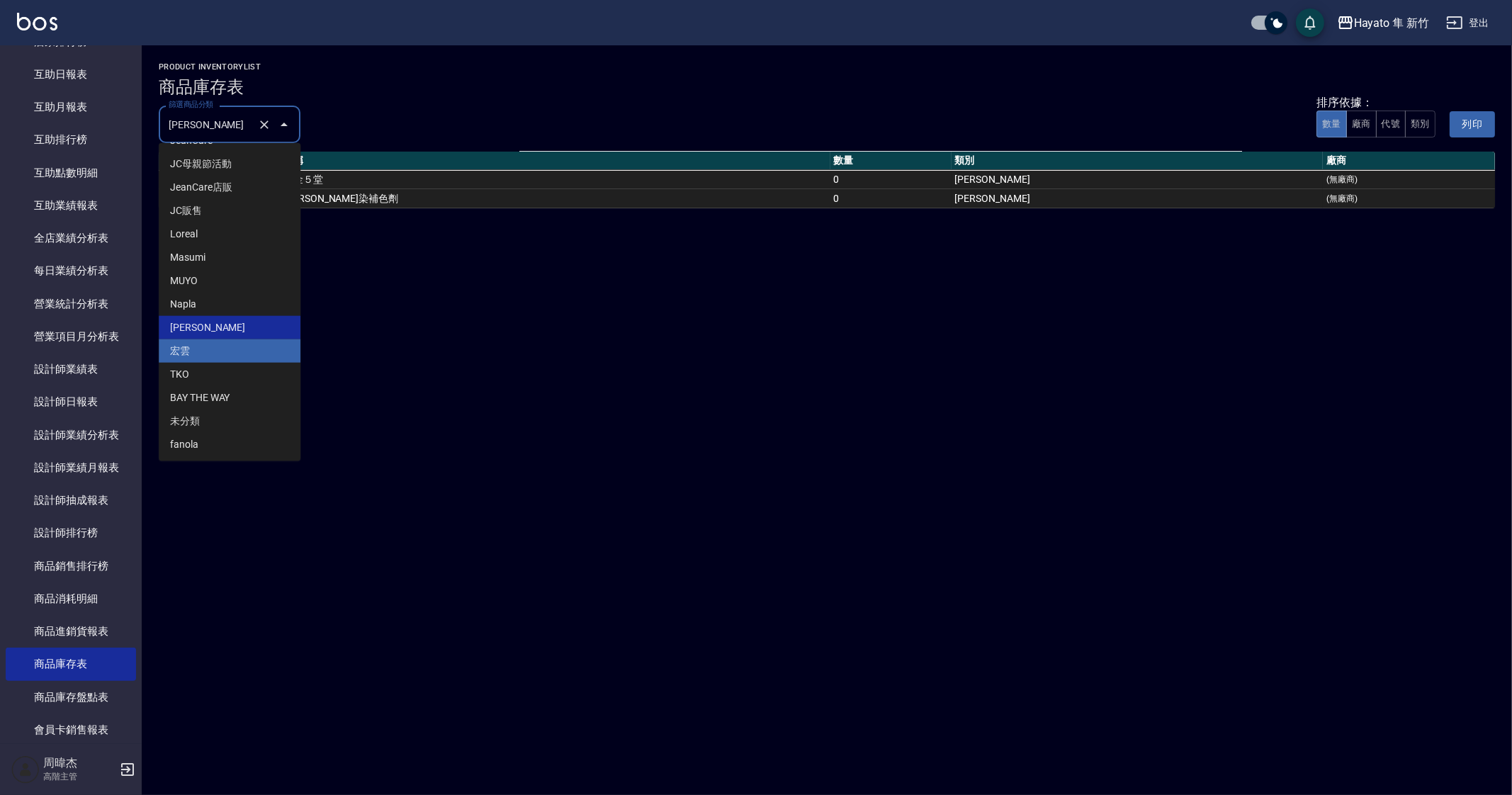
click at [229, 344] on li "宏雲" at bounding box center [229, 351] width 142 height 23
type input "宏雲"
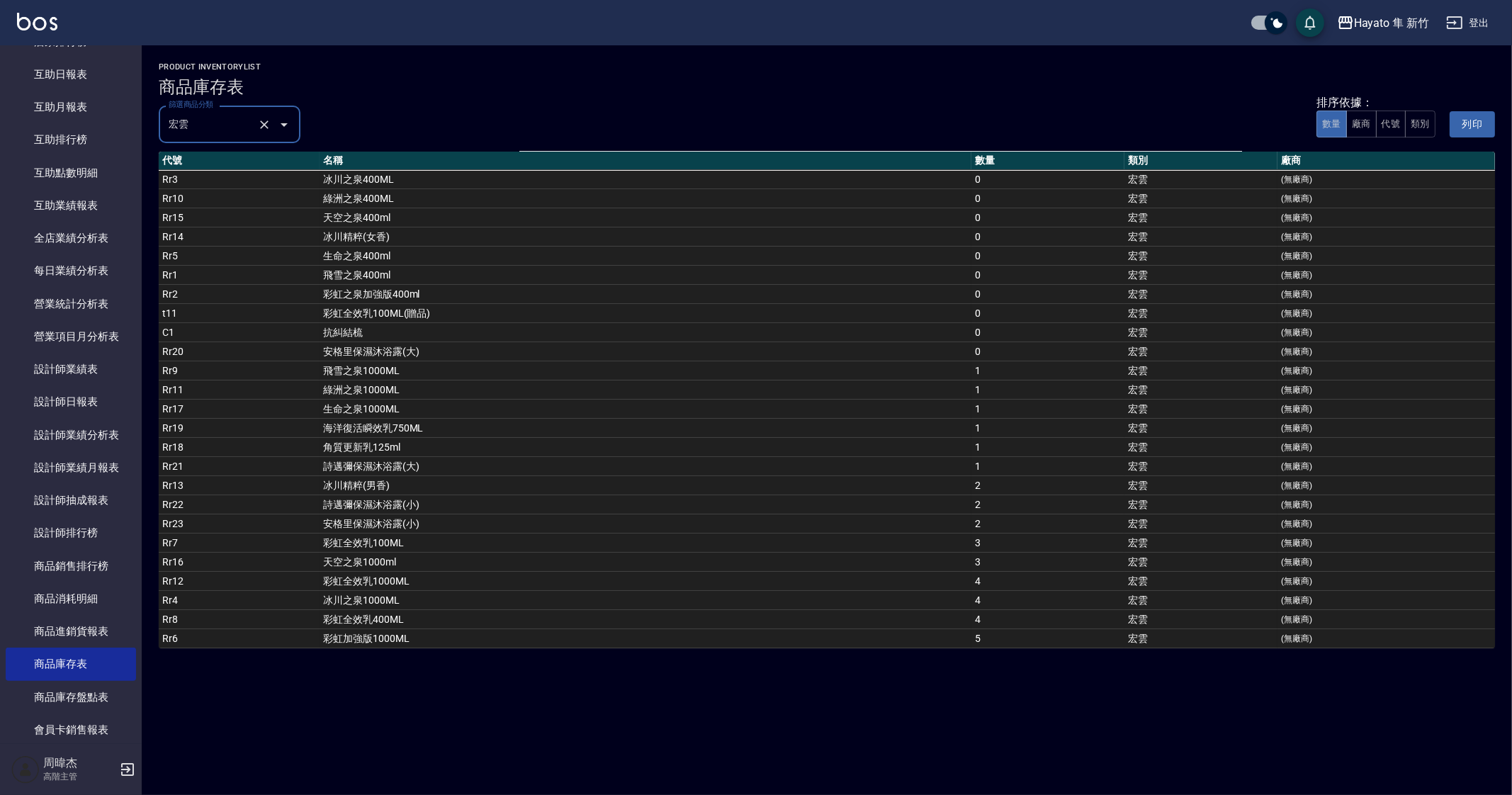
click at [797, 710] on div "Hayato 隼 新竹 商品庫存表 列印時間： [DATE][PHONE_NUMBER]:27 product inventoryList 商品庫存表 篩選商…" at bounding box center [756, 398] width 1512 height 795
drag, startPoint x: 443, startPoint y: 464, endPoint x: 1031, endPoint y: 462, distance: 588.0
click at [1031, 462] on tr "Rr21 詩邁彌保濕沐浴露(大) 1 宏雲 (無廠商)" at bounding box center [827, 466] width 1337 height 19
drag, startPoint x: 531, startPoint y: 501, endPoint x: 1034, endPoint y: 515, distance: 503.2
click at [1034, 515] on tbody "Rr3 冰川之泉400ML 0 宏雲 (無廠商) Rr10 綠洲之泉400ML 0 宏雲 (無廠商) Rr15 天空之泉400ml 0 宏雲 (無廠商) Rr…" at bounding box center [827, 409] width 1337 height 478
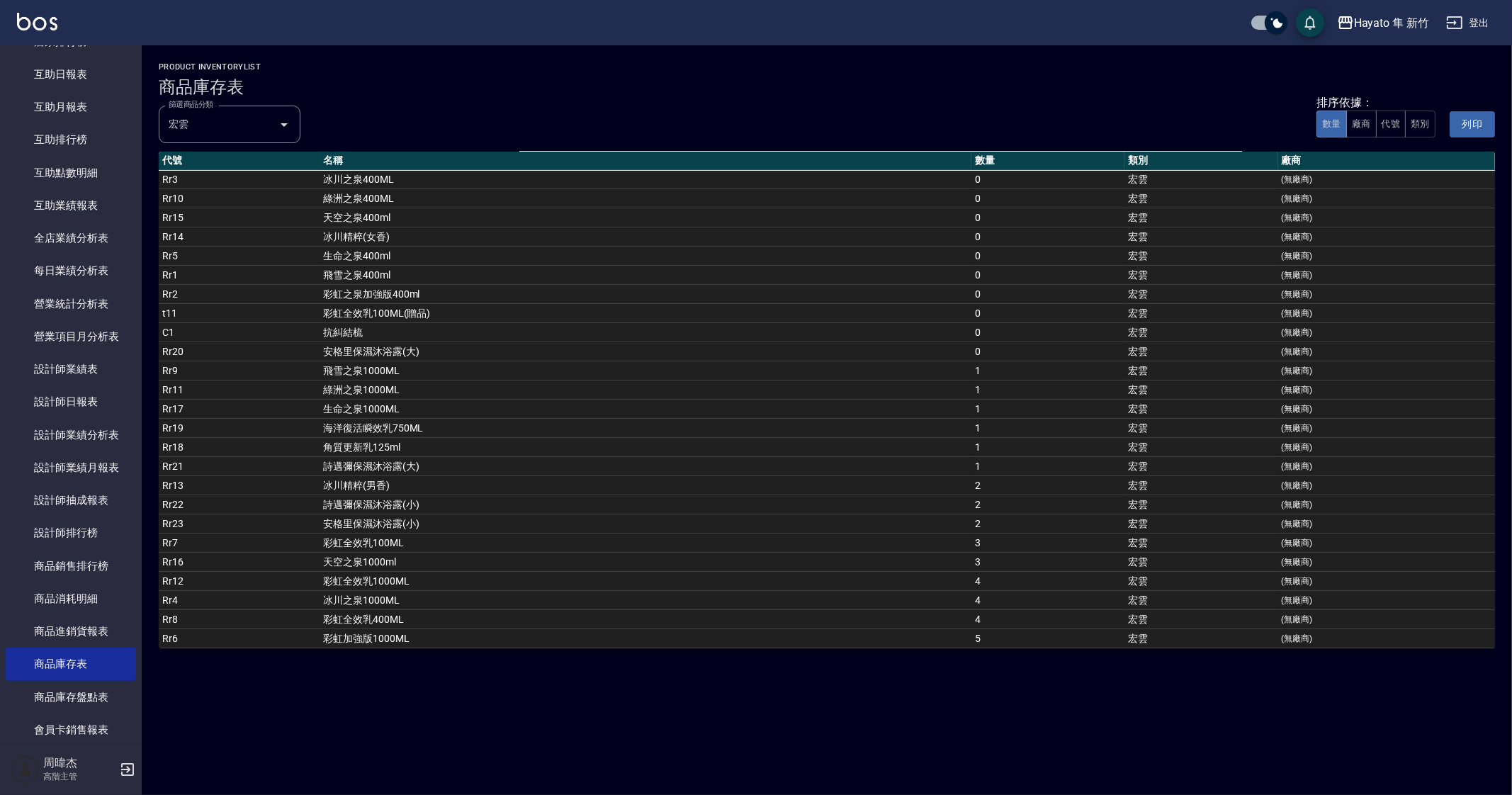
drag, startPoint x: 868, startPoint y: 681, endPoint x: 378, endPoint y: 207, distance: 681.7
click at [868, 681] on div "Hayato 隼 新竹 商品庫存表 列印時間： [DATE][PHONE_NUMBER]:27 product inventoryList 商品庫存表 篩選商…" at bounding box center [756, 398] width 1512 height 795
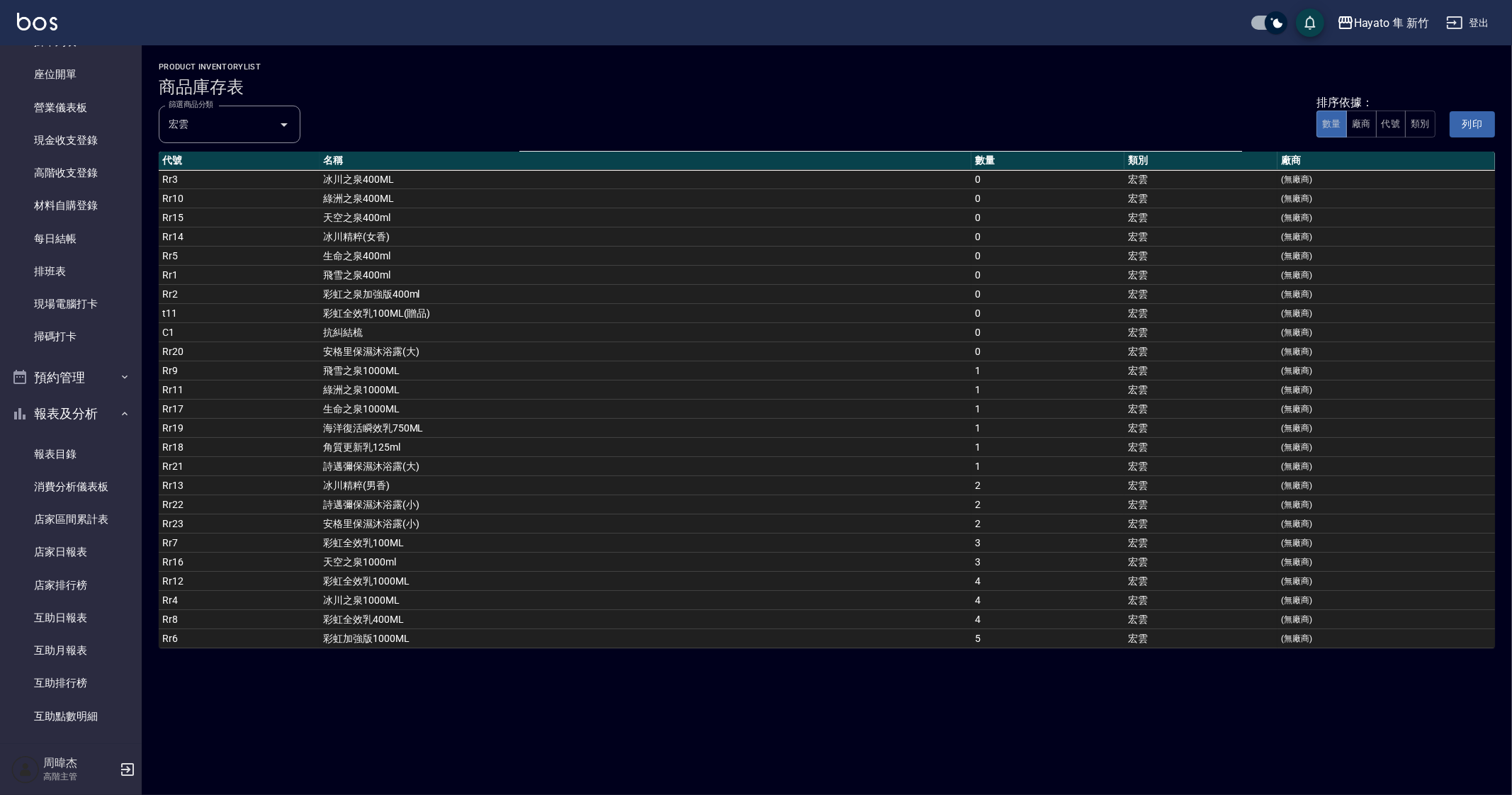
scroll to position [0, 0]
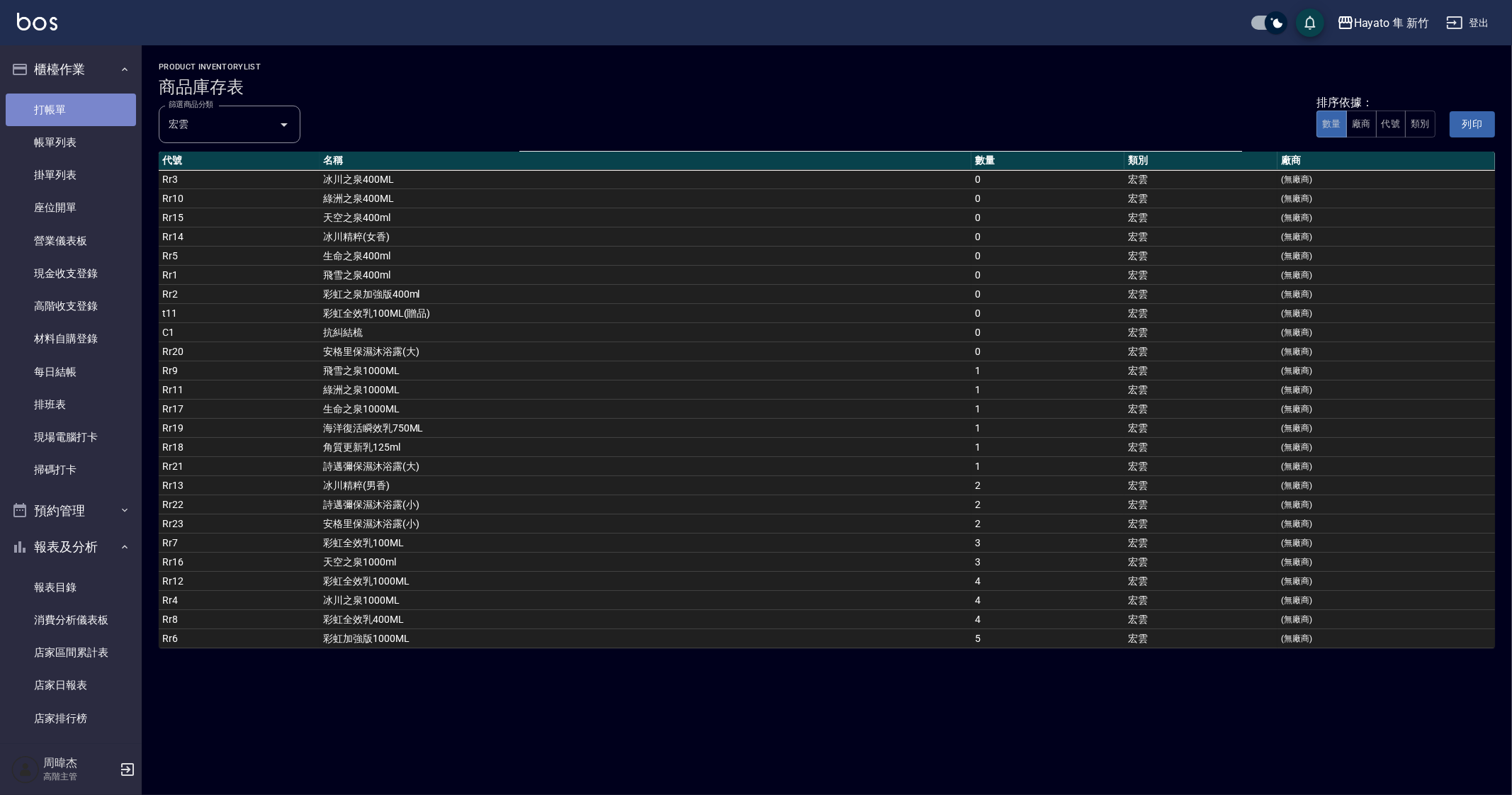
click at [82, 109] on link "打帳單" at bounding box center [71, 110] width 131 height 32
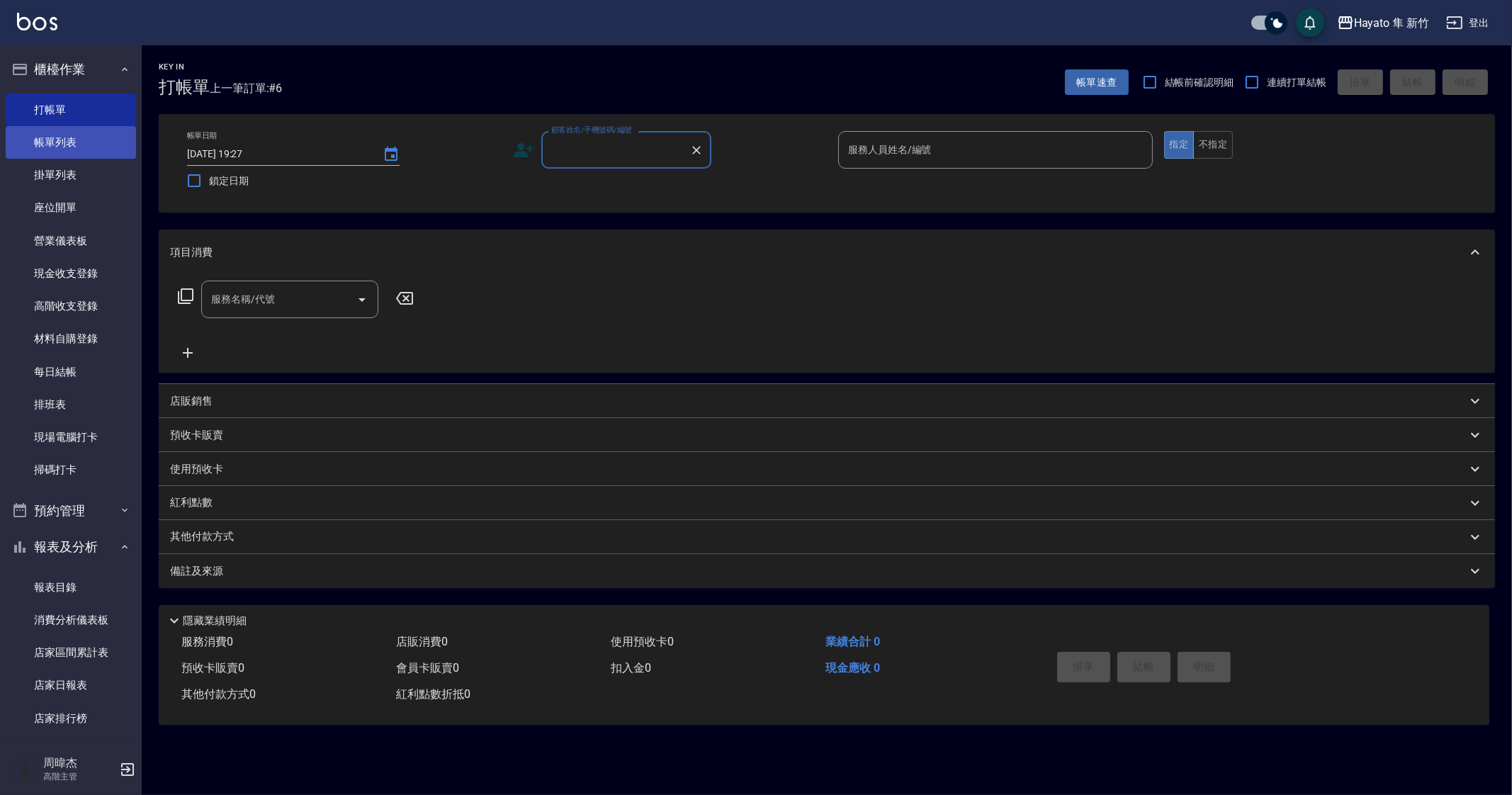
click at [95, 139] on link "帳單列表" at bounding box center [71, 142] width 131 height 32
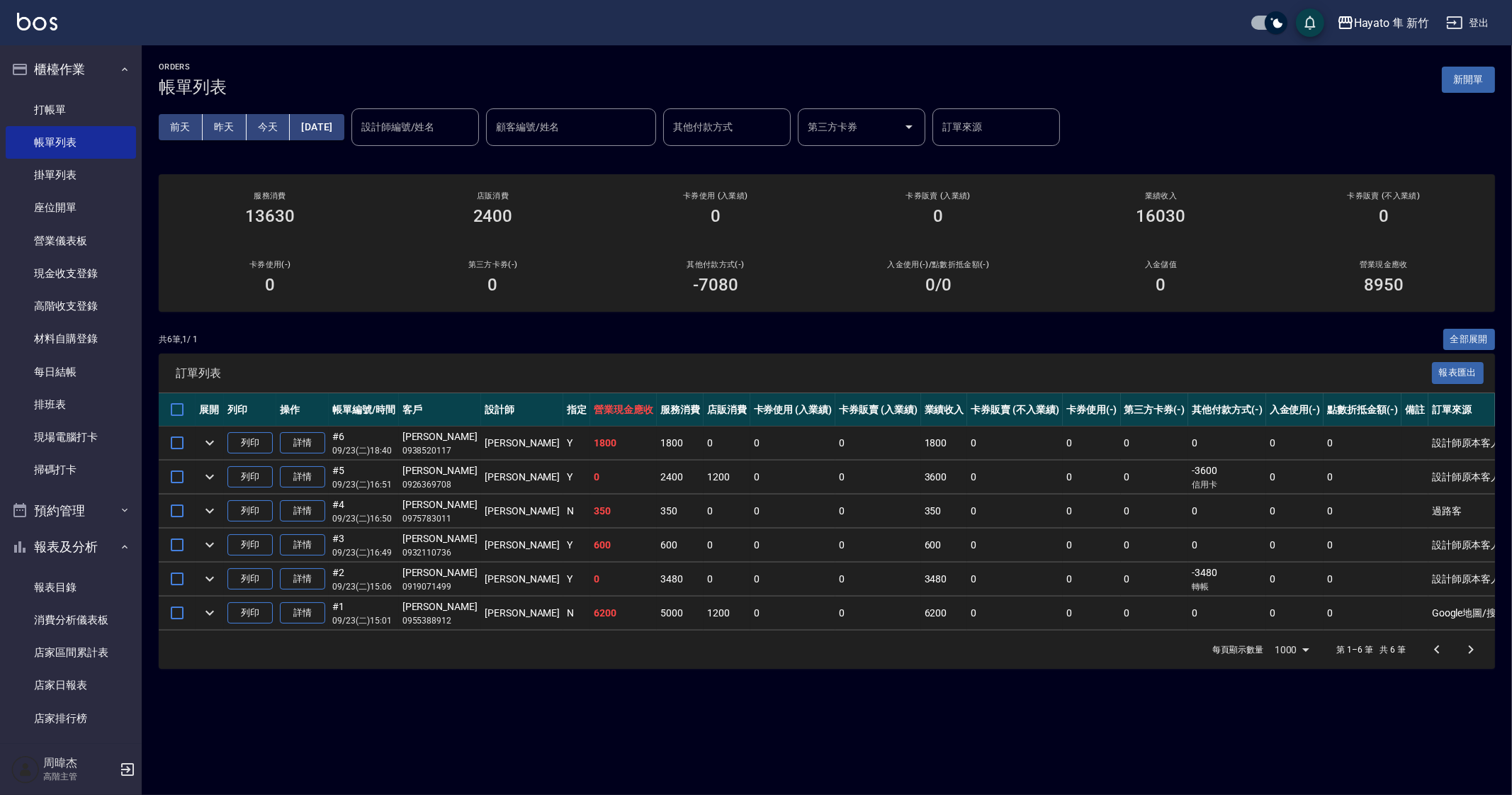
click at [195, 477] on td at bounding box center [177, 477] width 37 height 33
click at [204, 476] on icon "expand row" at bounding box center [209, 477] width 17 height 17
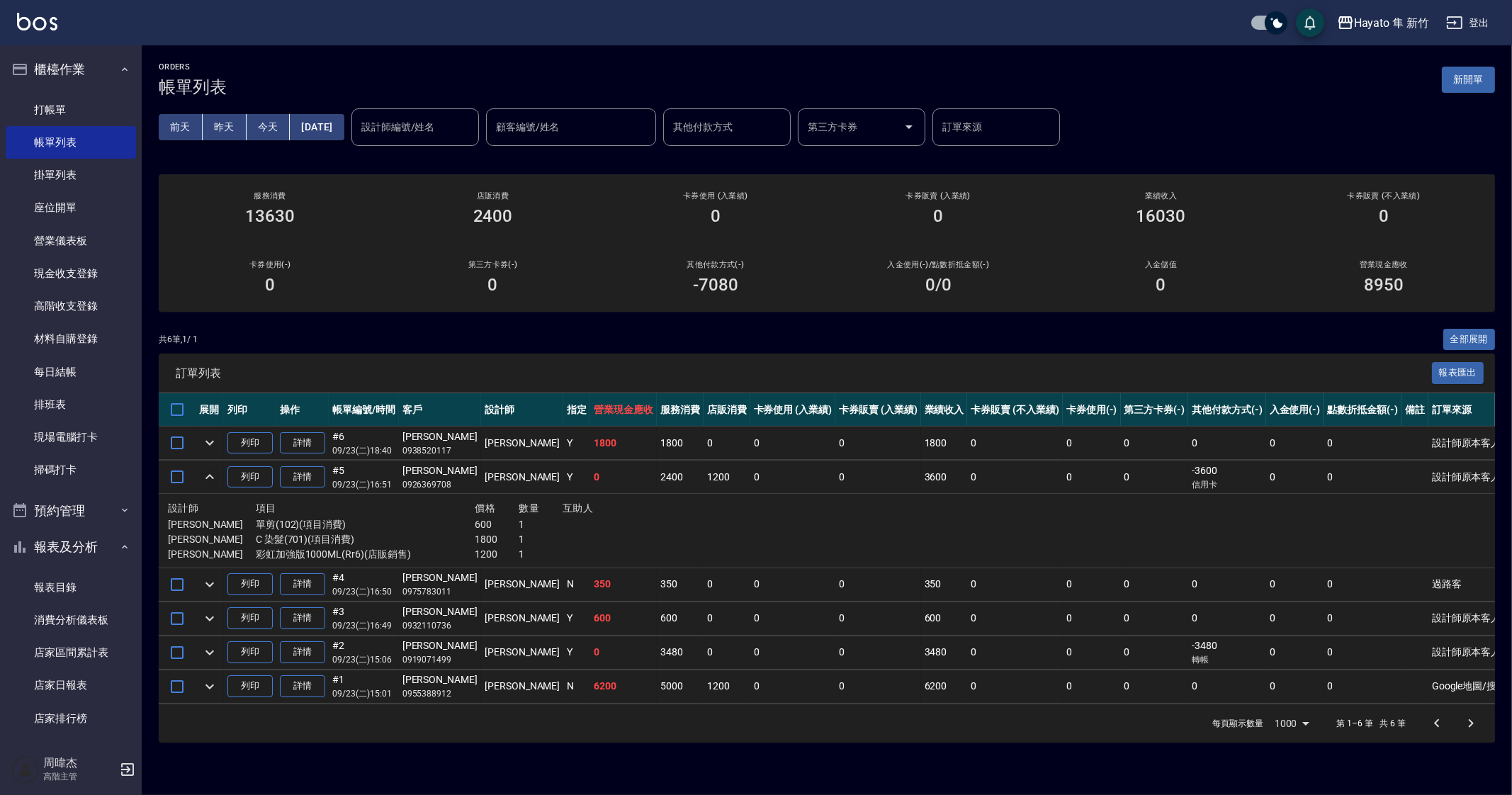
click at [204, 476] on icon "expand row" at bounding box center [209, 477] width 17 height 17
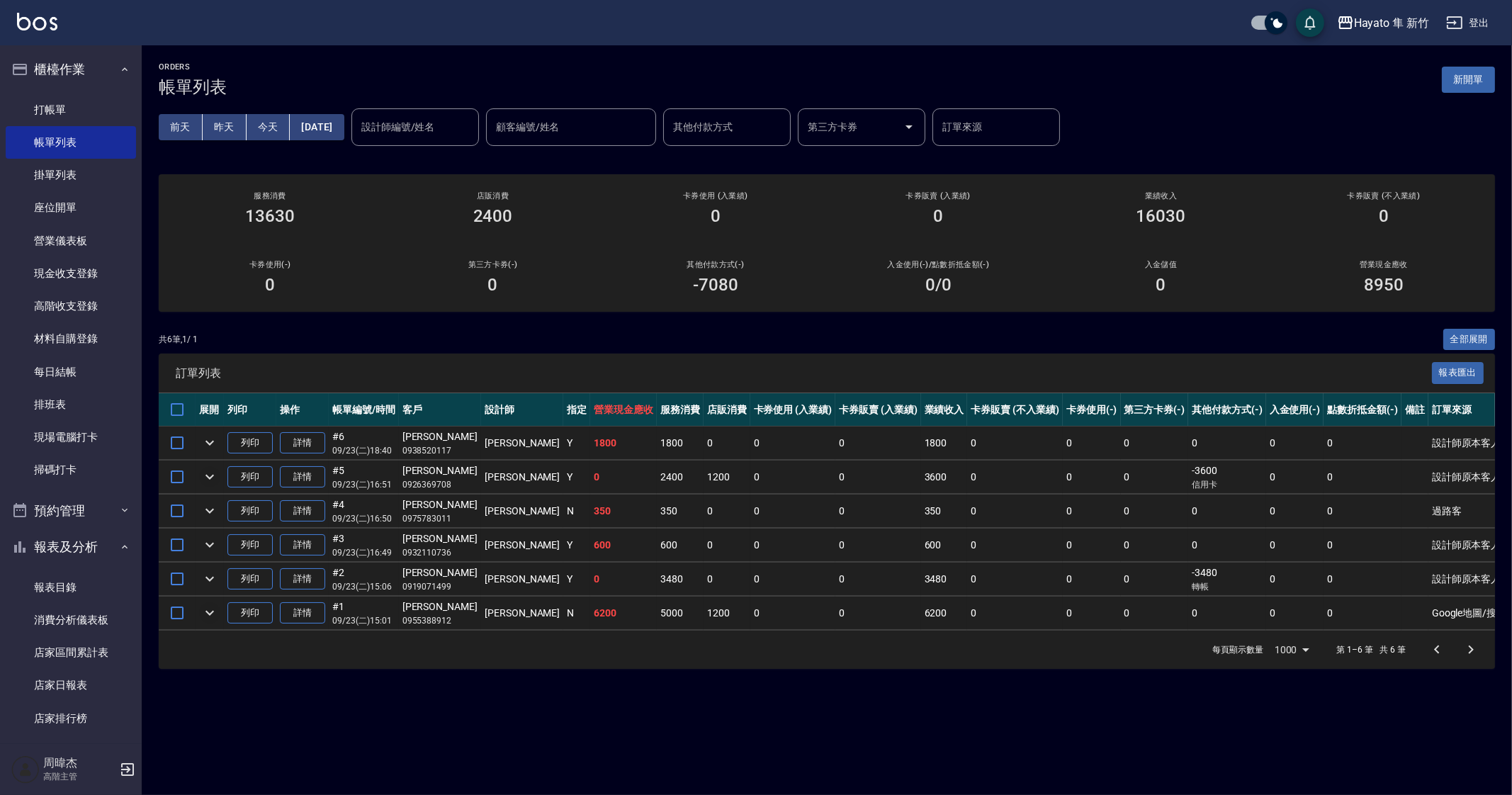
click at [211, 615] on icon "expand row" at bounding box center [209, 612] width 17 height 17
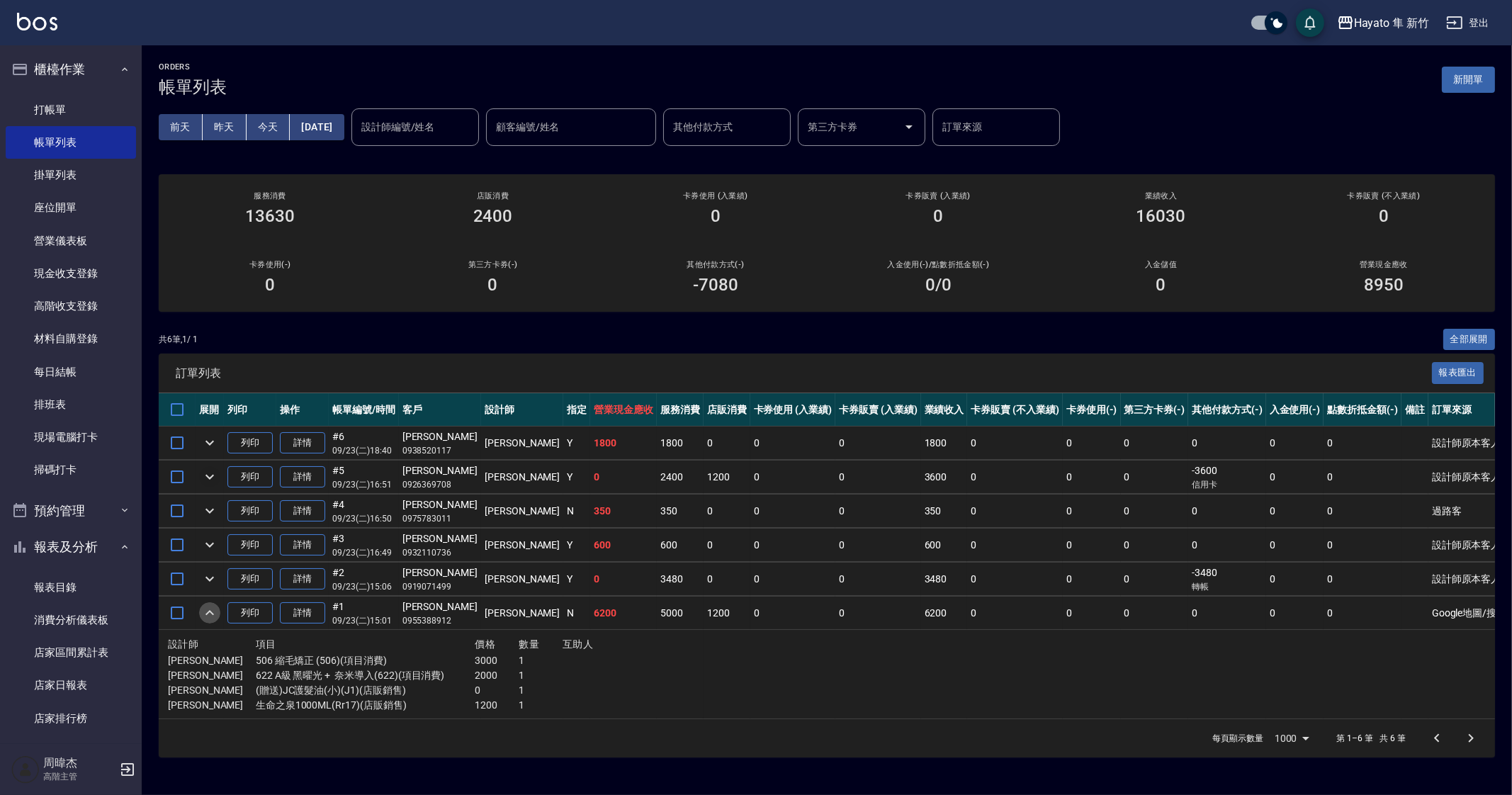
click at [208, 615] on icon "expand row" at bounding box center [209, 612] width 17 height 17
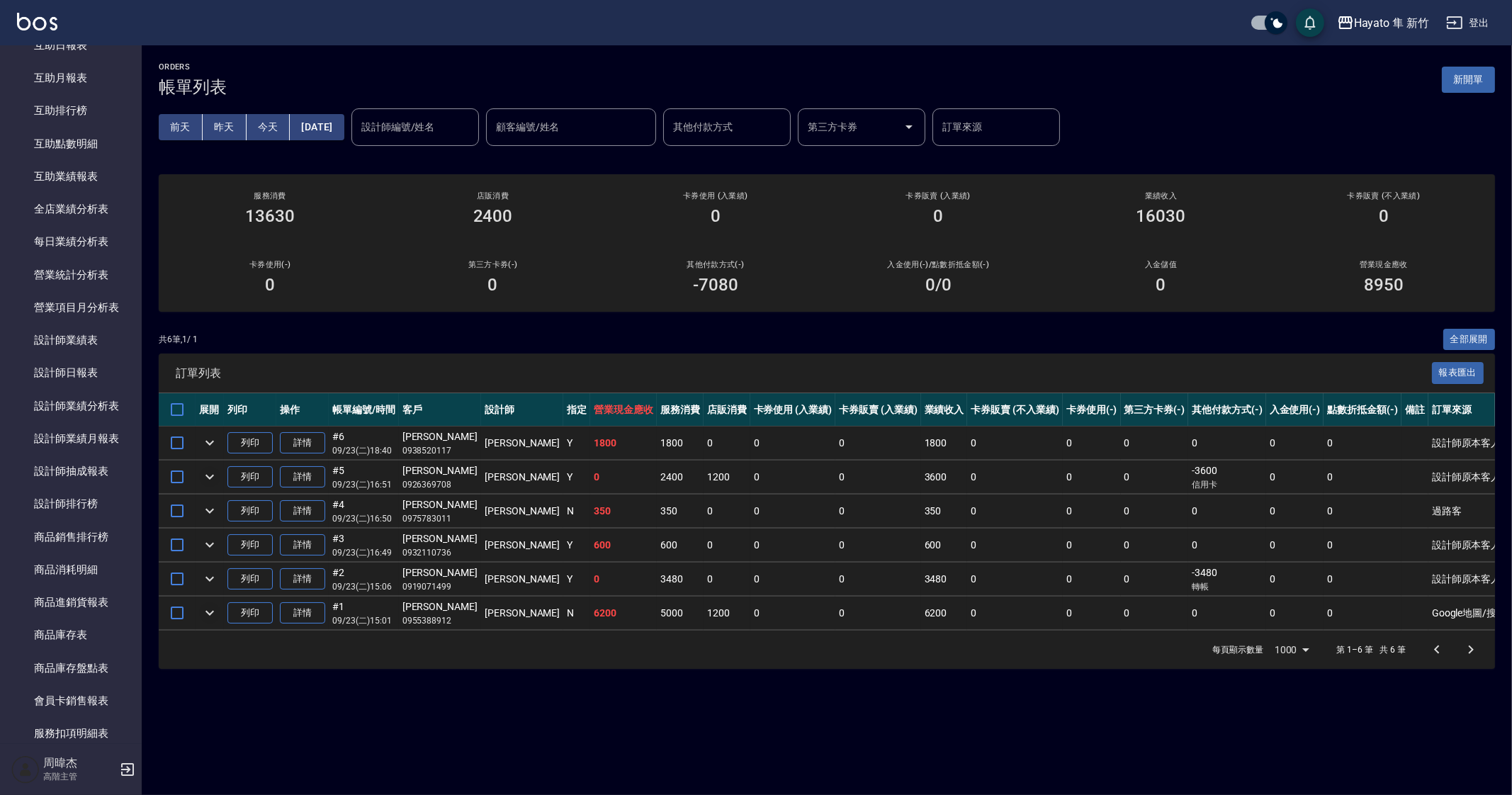
scroll to position [708, 0]
click at [96, 640] on link "商品庫存表" at bounding box center [71, 632] width 131 height 32
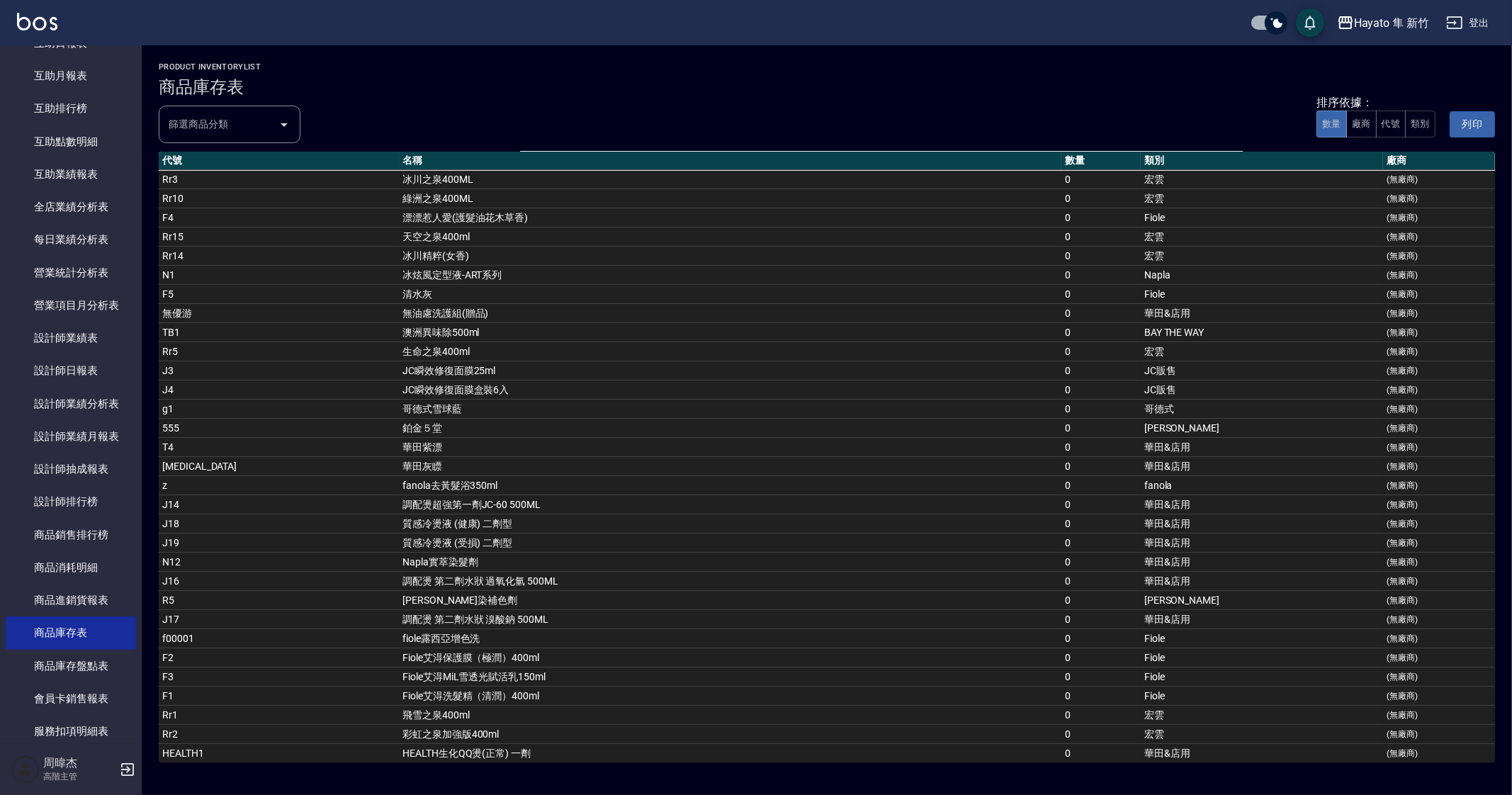
click at [244, 122] on input "篩選商品分類" at bounding box center [219, 125] width 108 height 25
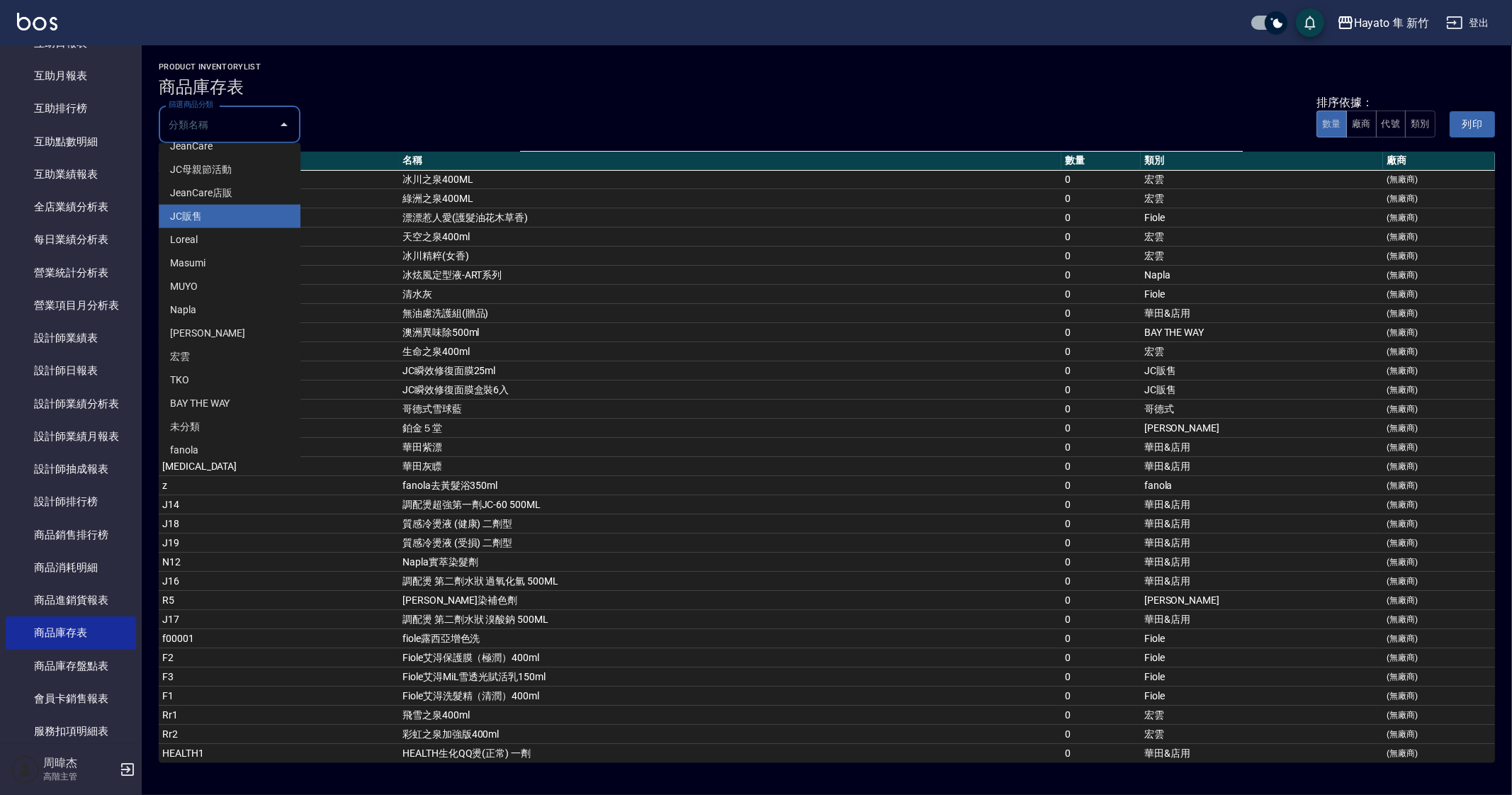
scroll to position [136, 0]
click at [238, 350] on li "宏雲" at bounding box center [229, 351] width 142 height 23
type input "宏雲"
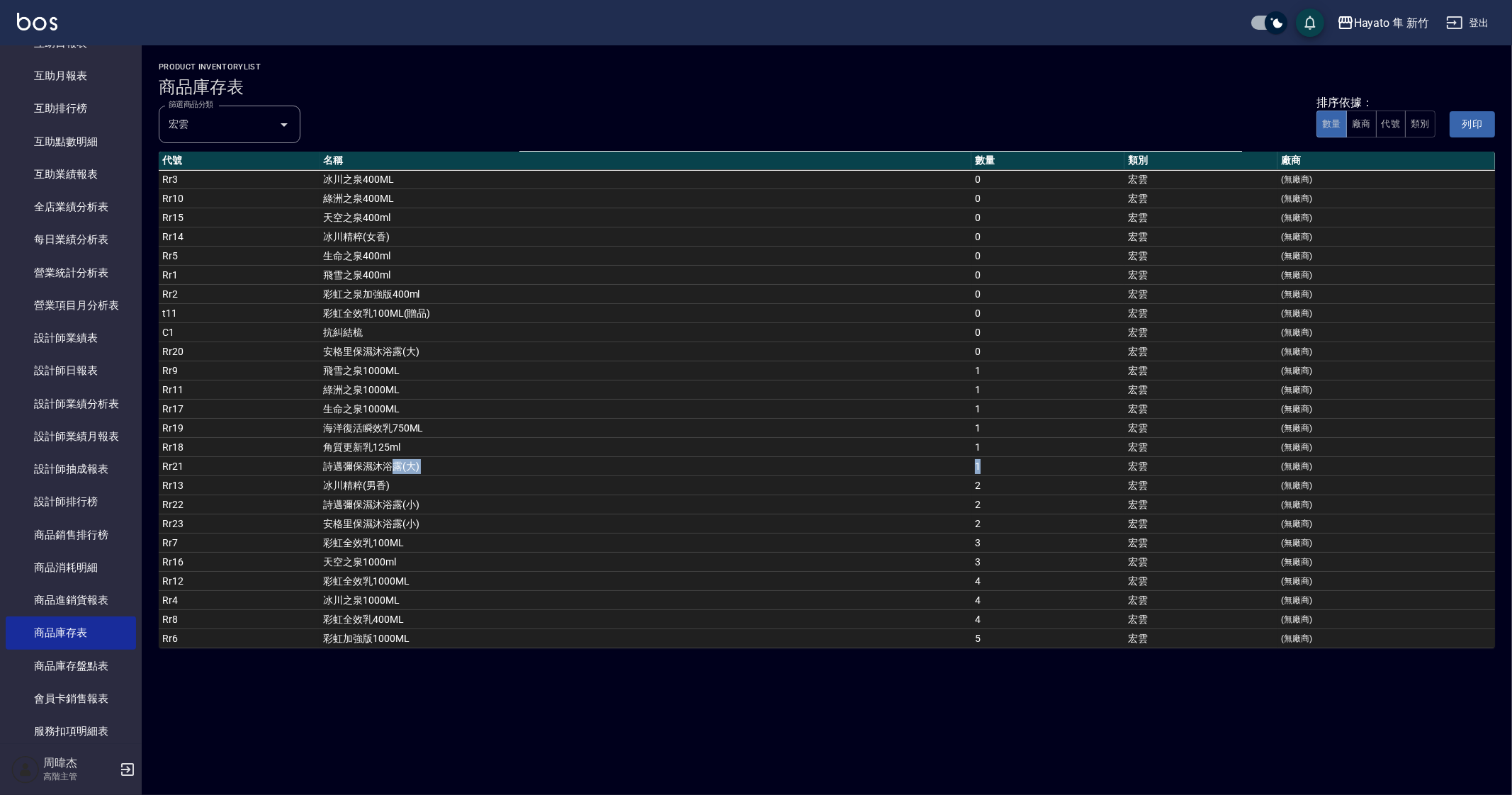
drag, startPoint x: 386, startPoint y: 461, endPoint x: 996, endPoint y: 459, distance: 610.0
click at [996, 459] on tr "Rr21 詩邁彌保濕沐浴露(大) 1 宏雲 (無廠商)" at bounding box center [827, 466] width 1337 height 19
drag, startPoint x: 424, startPoint y: 344, endPoint x: 1045, endPoint y: 348, distance: 621.0
click at [1045, 348] on tr "Rr20 安格里保濕沐浴露(大) 0 宏雲 (無廠商)" at bounding box center [827, 352] width 1337 height 19
drag, startPoint x: 635, startPoint y: 464, endPoint x: 869, endPoint y: 538, distance: 245.4
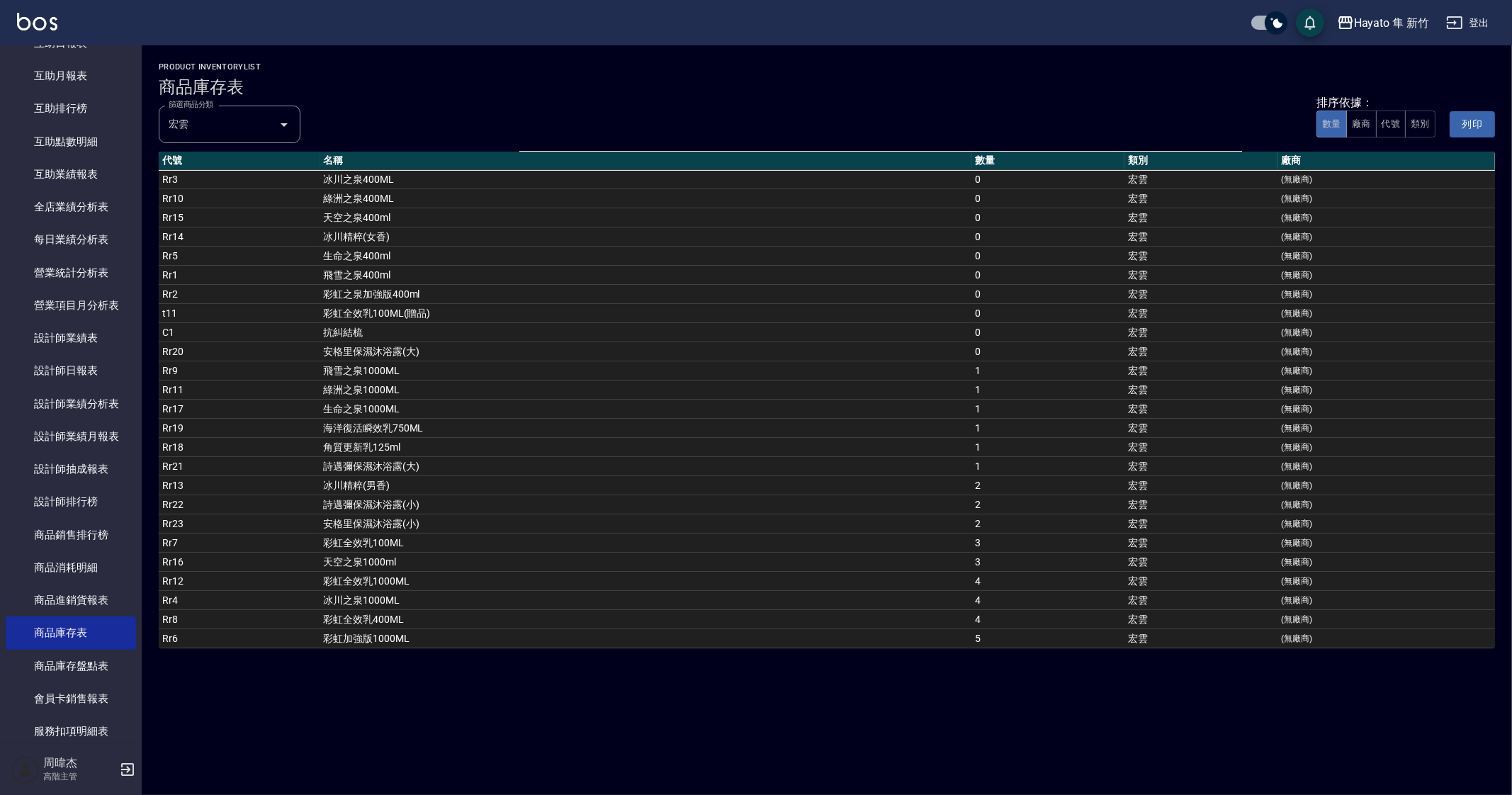
click at [674, 483] on tbody "Rr3 冰川之泉400ML 0 宏雲 (無廠商) Rr10 綠洲之泉400ML 0 宏雲 (無廠商) Rr15 天空之泉400ml 0 宏雲 (無廠商) Rr…" at bounding box center [827, 409] width 1337 height 478
drag, startPoint x: 426, startPoint y: 564, endPoint x: 1012, endPoint y: 562, distance: 586.0
click at [1012, 562] on tr "Rr16 天空之泉1000ml 3 宏雲 (無廠商)" at bounding box center [827, 562] width 1337 height 19
drag, startPoint x: 349, startPoint y: 387, endPoint x: 1017, endPoint y: 414, distance: 668.5
click at [1017, 414] on tbody "Rr3 冰川之泉400ML 0 宏雲 (無廠商) Rr10 綠洲之泉400ML 0 宏雲 (無廠商) Rr15 天空之泉400ml 0 宏雲 (無廠商) Rr…" at bounding box center [827, 409] width 1337 height 478
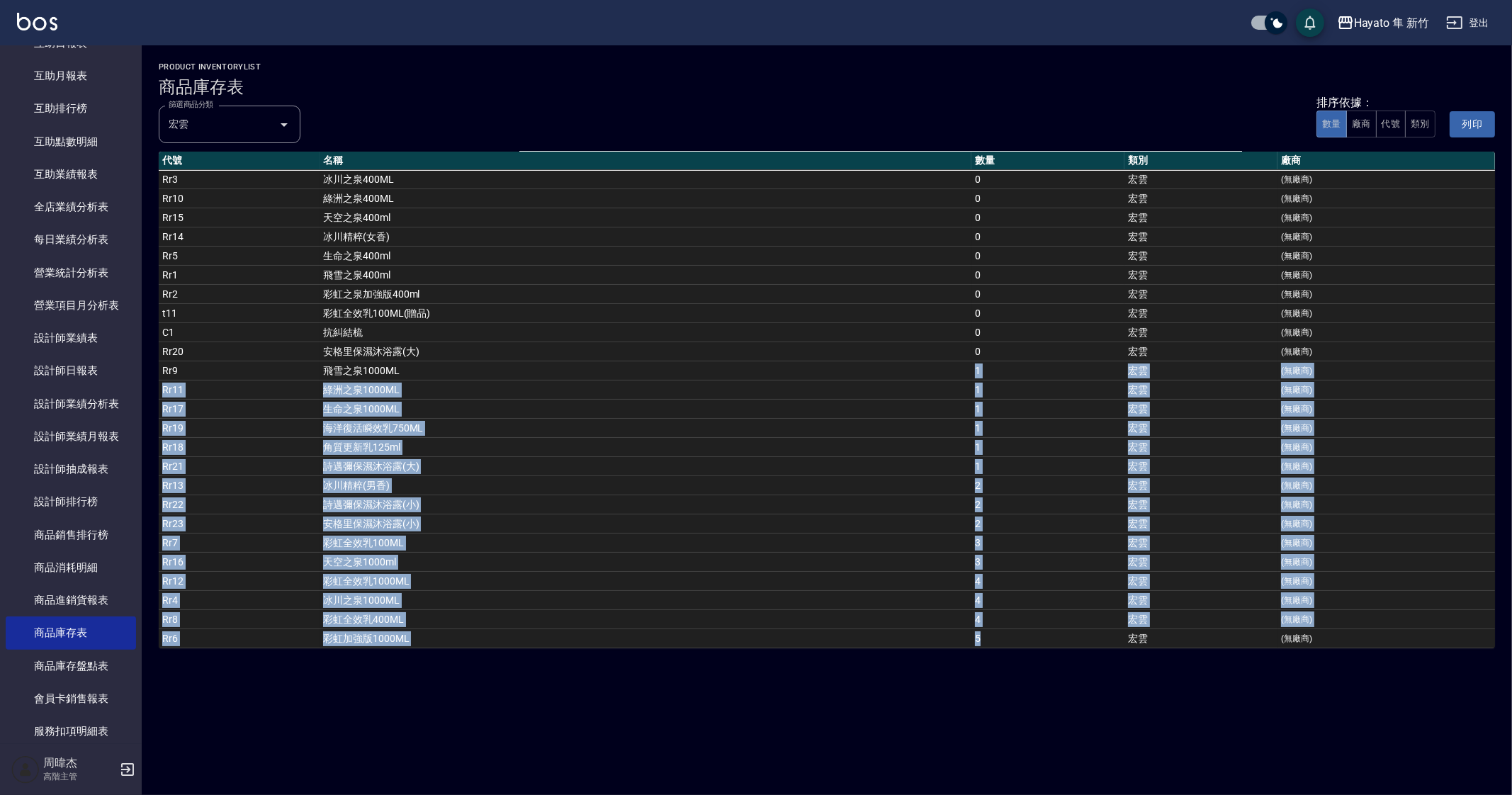
drag, startPoint x: 961, startPoint y: 360, endPoint x: 1007, endPoint y: 626, distance: 269.9
click at [1007, 626] on tbody "Rr3 冰川之泉400ML 0 宏雲 (無廠商) Rr10 綠洲之泉400ML 0 宏雲 (無廠商) Rr15 天空之泉400ml 0 宏雲 (無廠商) Rr…" at bounding box center [827, 409] width 1337 height 478
click at [797, 487] on td "冰川精粹(男香)" at bounding box center [646, 486] width 652 height 19
